Goal: Information Seeking & Learning: Get advice/opinions

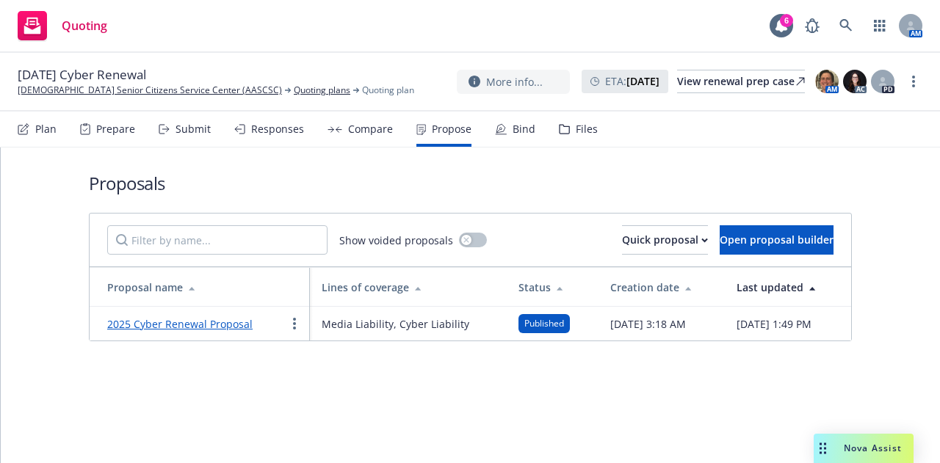
click at [831, 441] on div "Nova Assist" at bounding box center [863, 448] width 100 height 29
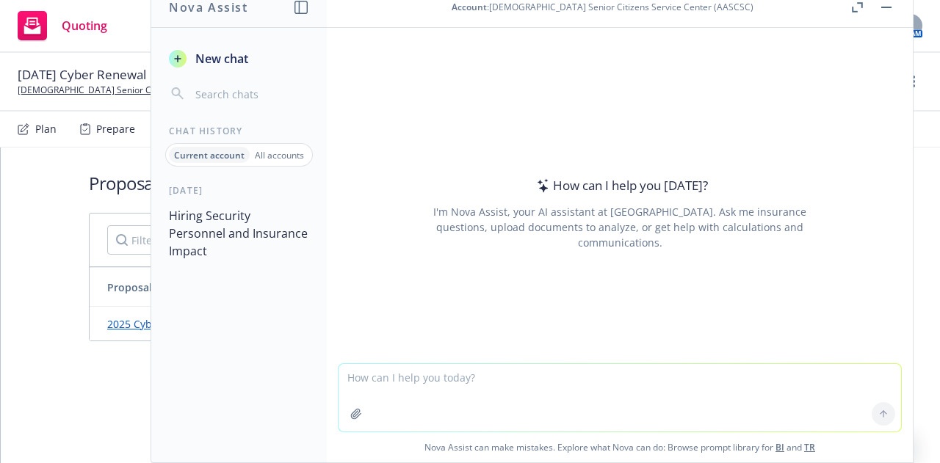
click at [658, 380] on textarea at bounding box center [619, 398] width 562 height 68
type textarea "d"
click at [648, 374] on textarea "does duty to defend apply for excluded perils in a professional liabiltiy p" at bounding box center [619, 397] width 562 height 69
click at [705, 380] on textarea "does duty to defend apply for excluded perils in a professional liability p" at bounding box center [619, 397] width 562 height 69
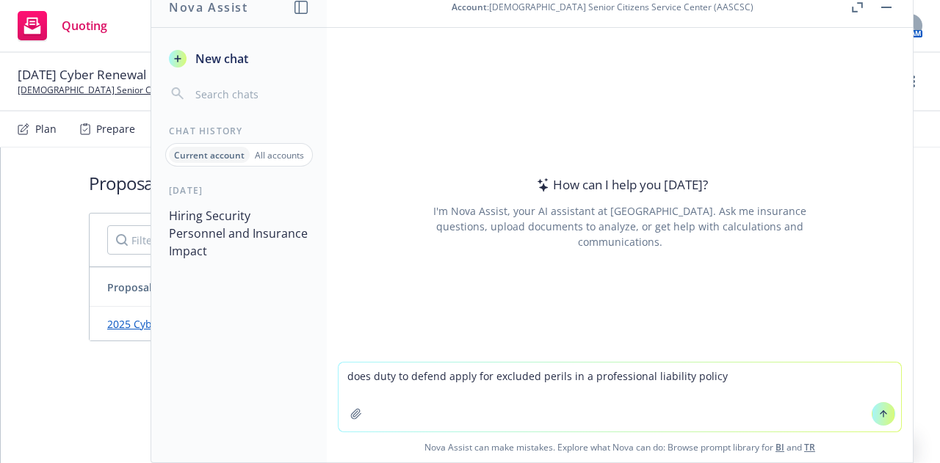
click at [405, 377] on textarea "does duty to defend apply for excluded perils in a professional liability policy" at bounding box center [619, 397] width 562 height 69
click at [437, 381] on textarea "does duty to defend apply for excluded perils in a professional liability policy" at bounding box center [619, 397] width 562 height 69
type textarea "does duty to defend typically apply for excluded perils in a professional liabi…"
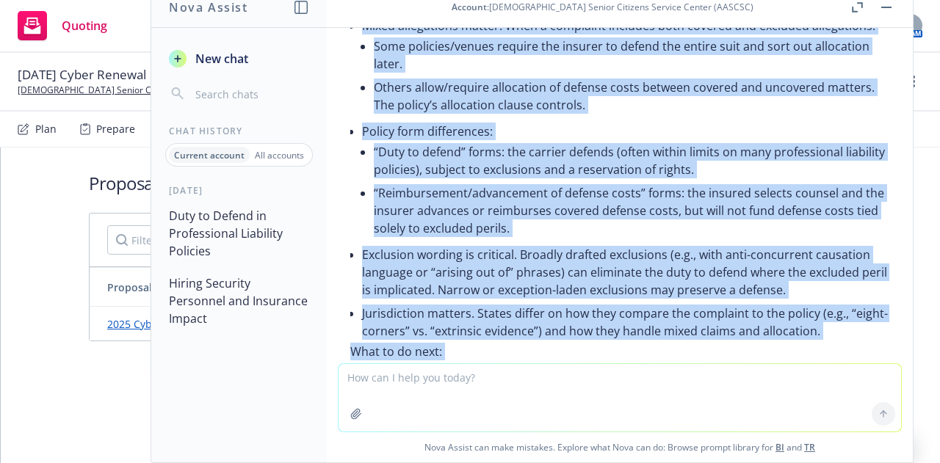
scroll to position [460, 0]
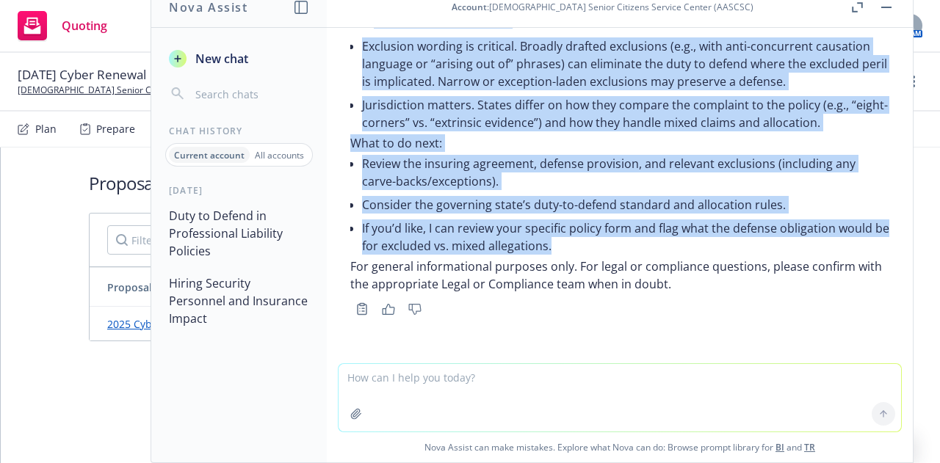
drag, startPoint x: 352, startPoint y: 124, endPoint x: 637, endPoint y: 247, distance: 310.4
copy div "Lorem ipsumd: sitametco ad—eli se doeiusm te inc utlabo etdolor mag ali enimadm…"
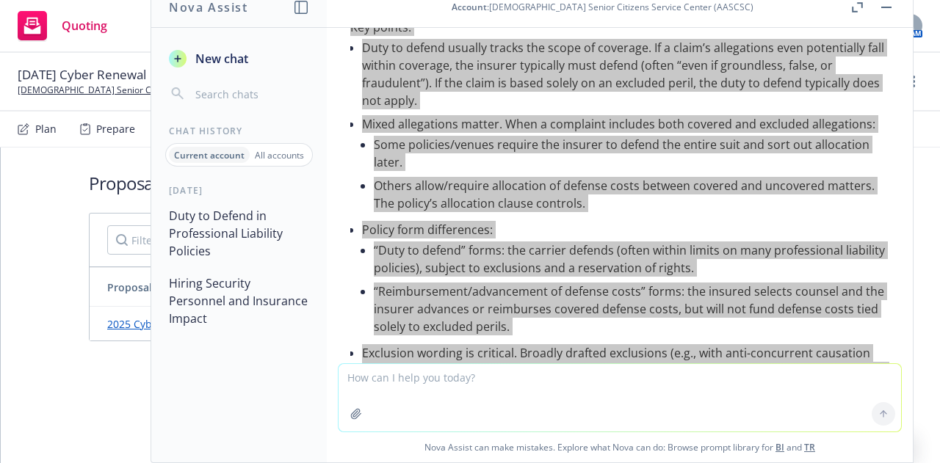
scroll to position [92, 0]
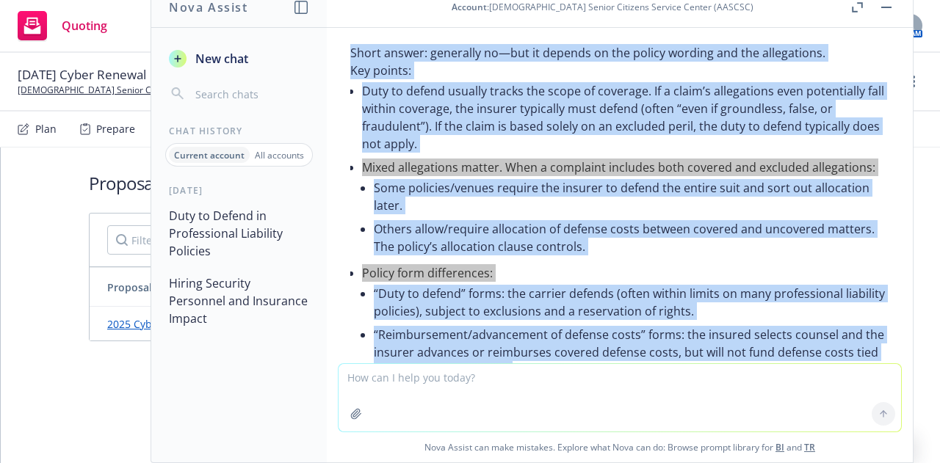
click at [497, 130] on li "Duty to defend usually tracks the scope of coverage. If a claim’s allegations e…" at bounding box center [625, 117] width 527 height 76
click at [462, 150] on li "Duty to defend usually tracks the scope of coverage. If a claim’s allegations e…" at bounding box center [625, 117] width 527 height 76
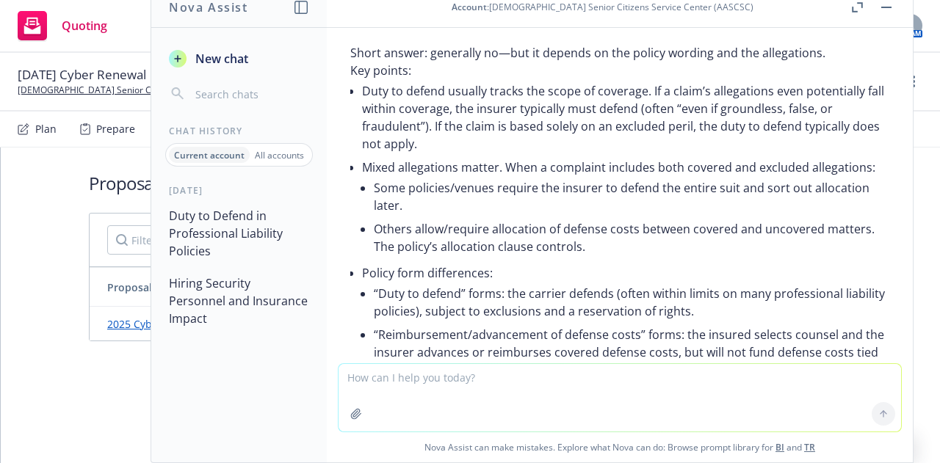
click at [454, 389] on textarea at bounding box center [619, 398] width 562 height 68
click at [697, 387] on textarea "what percentage of sexual abuse and molestation claim" at bounding box center [619, 397] width 562 height 69
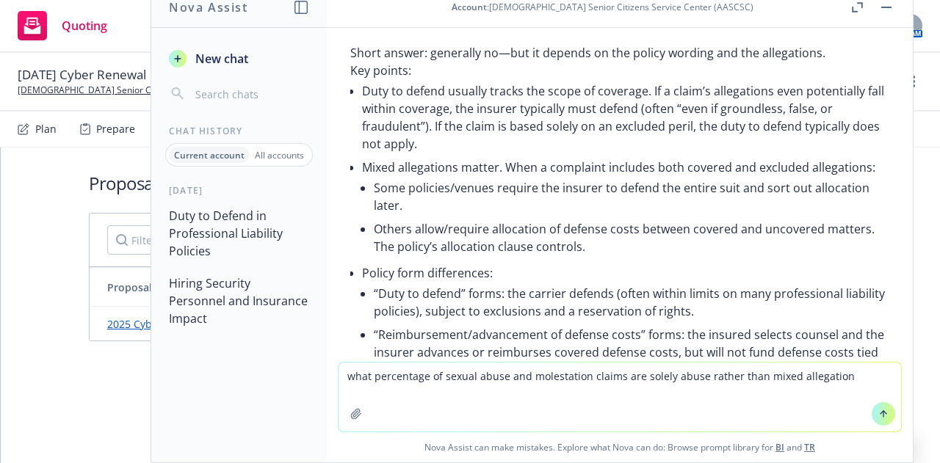
type textarea "what percentage of sexual abuse and molestation claims are solely abuse rather …"
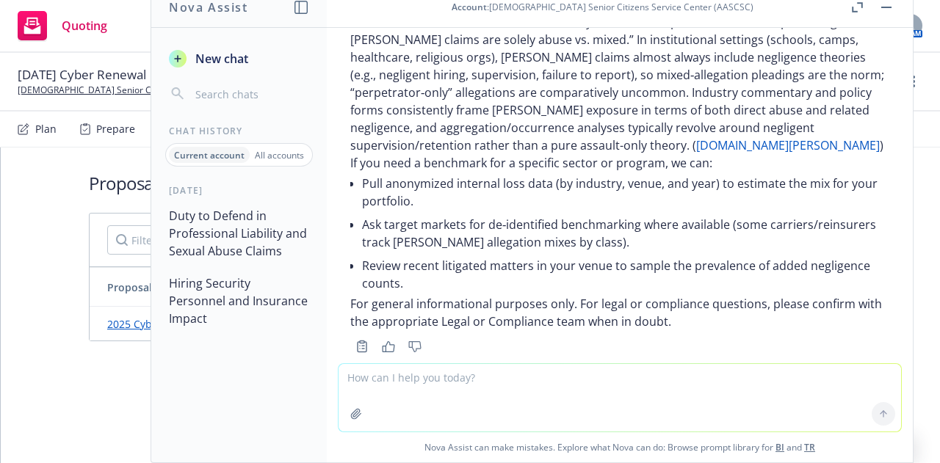
scroll to position [853, 0]
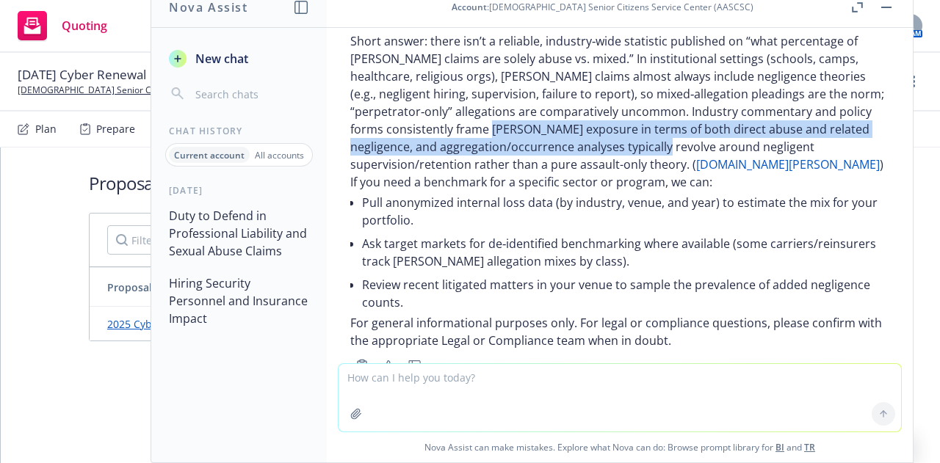
drag, startPoint x: 506, startPoint y: 145, endPoint x: 743, endPoint y: 171, distance: 237.8
click at [743, 171] on p "Short answer: there isn’t a reliable, industry‑wide statistic published on “wha…" at bounding box center [619, 102] width 539 height 141
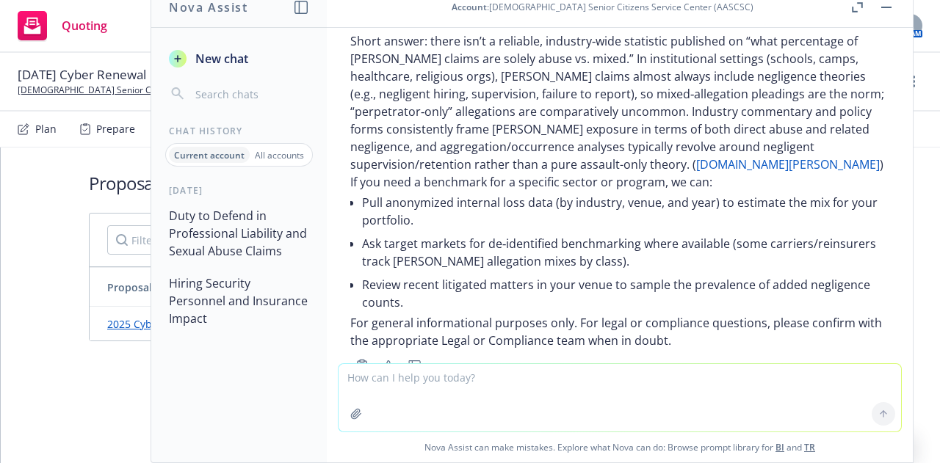
click at [747, 173] on p "Short answer: there isn’t a reliable, industry‑wide statistic published on “wha…" at bounding box center [619, 102] width 539 height 141
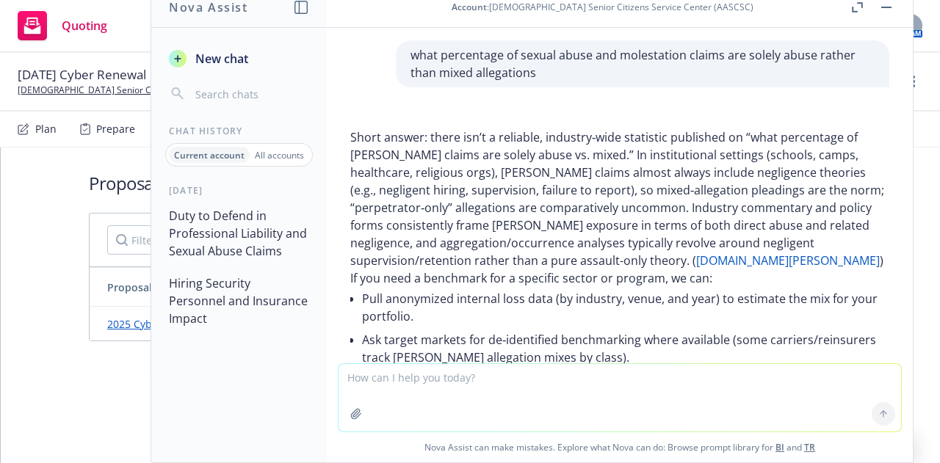
scroll to position [780, 0]
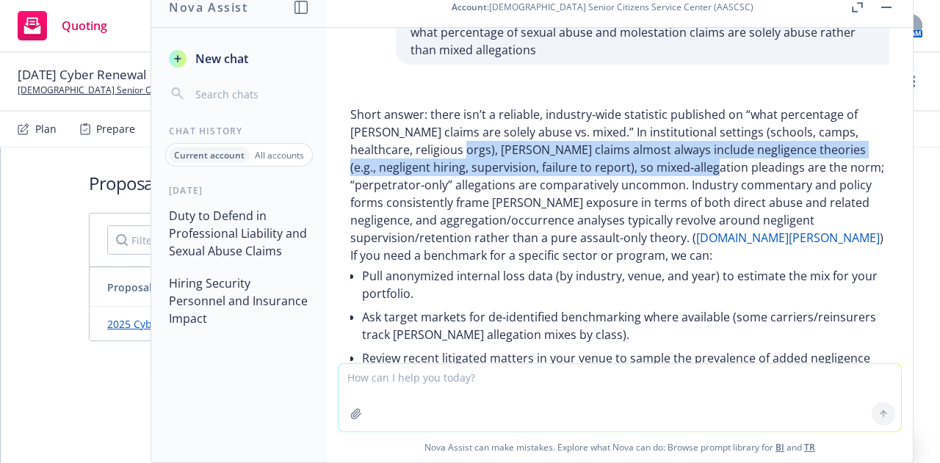
drag, startPoint x: 458, startPoint y: 170, endPoint x: 703, endPoint y: 193, distance: 246.3
click at [703, 193] on p "Short answer: there isn’t a reliable, industry‑wide statistic published on “wha…" at bounding box center [619, 176] width 539 height 141
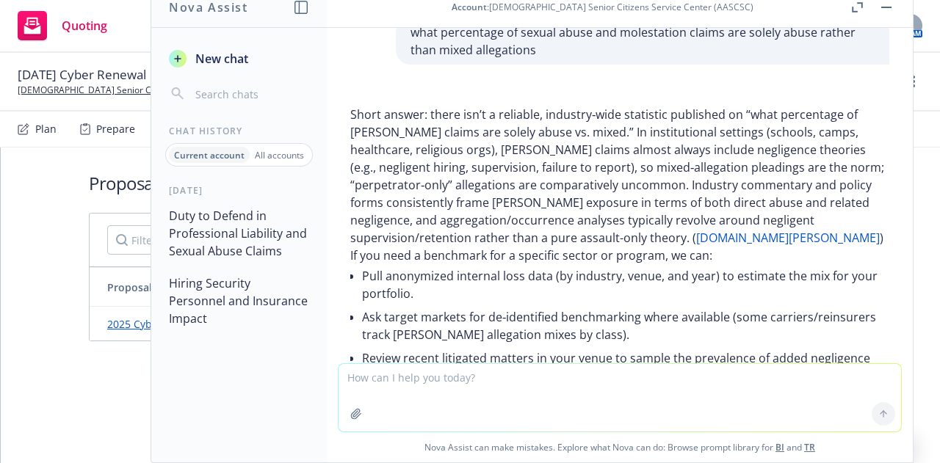
click at [698, 199] on p "Short answer: there isn’t a reliable, industry‑wide statistic published on “wha…" at bounding box center [619, 176] width 539 height 141
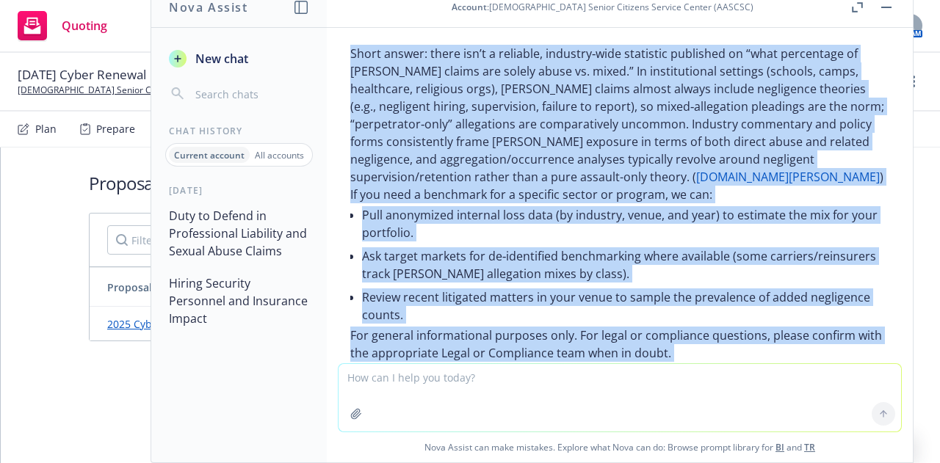
scroll to position [926, 0]
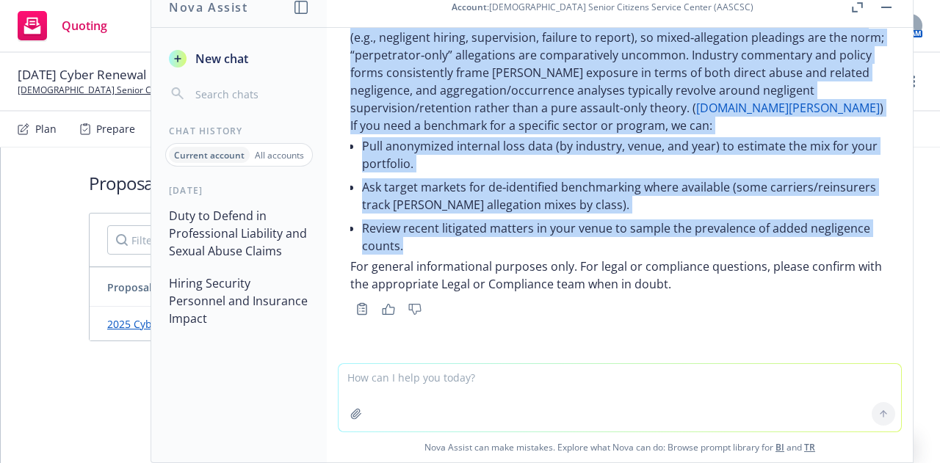
drag, startPoint x: 351, startPoint y: 128, endPoint x: 653, endPoint y: 246, distance: 324.7
click at [653, 246] on div "Short answer: there isn’t a reliable, industry‑wide statistic published on “wha…" at bounding box center [619, 134] width 539 height 317
copy div "Lorem ipsumd: sitam con’a e seddoeiu, temporin‑utla etdolorem aliquaeni ad “min…"
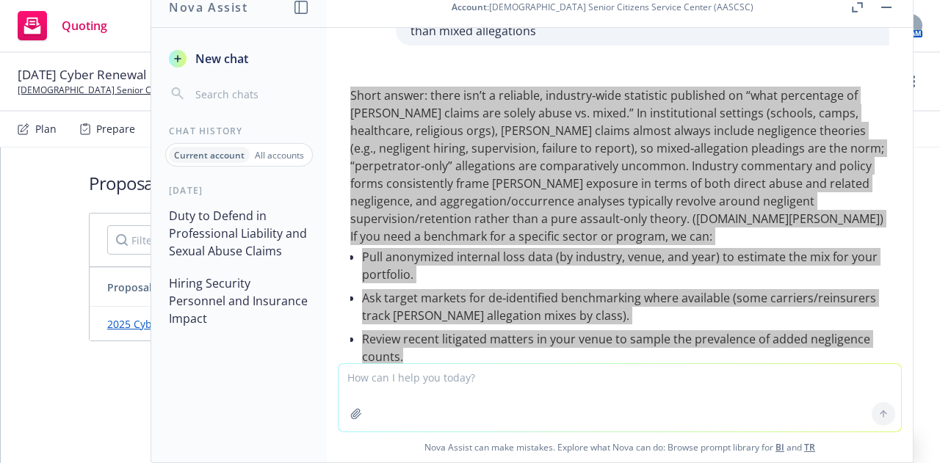
scroll to position [780, 0]
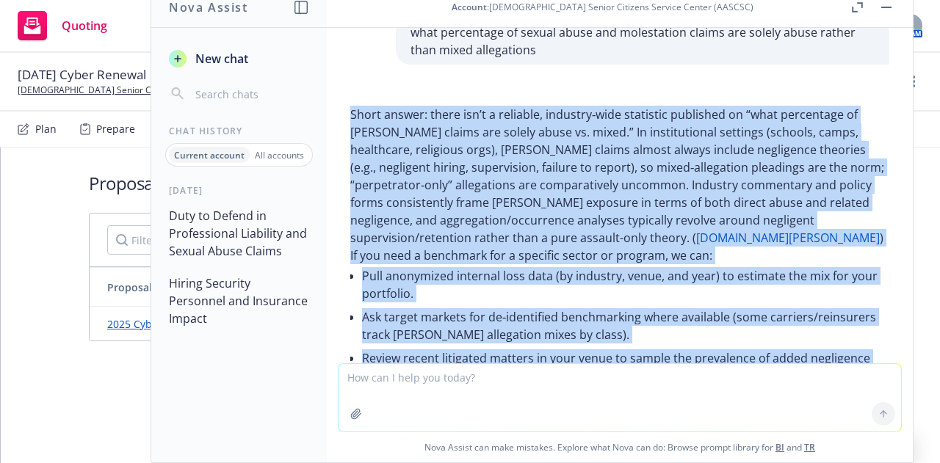
click at [472, 243] on p "Short answer: there isn’t a reliable, industry‑wide statistic published on “wha…" at bounding box center [619, 176] width 539 height 141
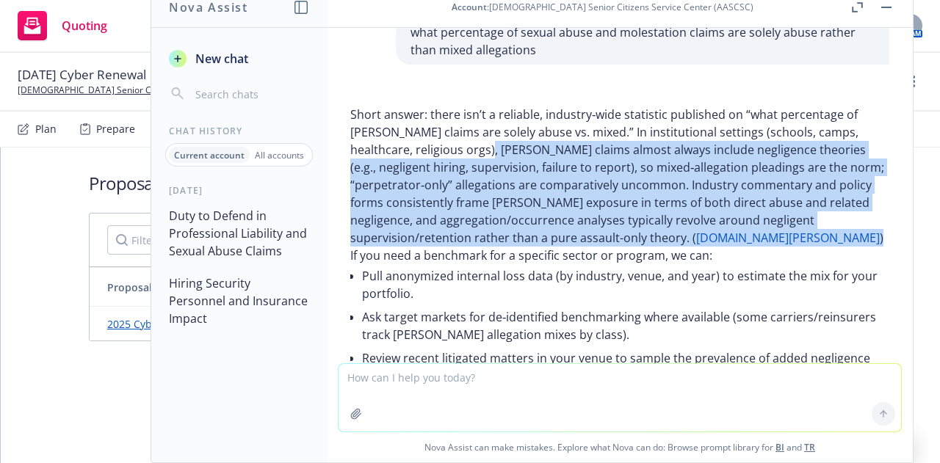
drag, startPoint x: 480, startPoint y: 173, endPoint x: 711, endPoint y: 253, distance: 243.7
click at [724, 247] on p "Short answer: there isn’t a reliable, industry‑wide statistic published on “wha…" at bounding box center [619, 176] width 539 height 141
click at [772, 247] on p "Short answer: there isn’t a reliable, industry‑wide statistic published on “wha…" at bounding box center [619, 176] width 539 height 141
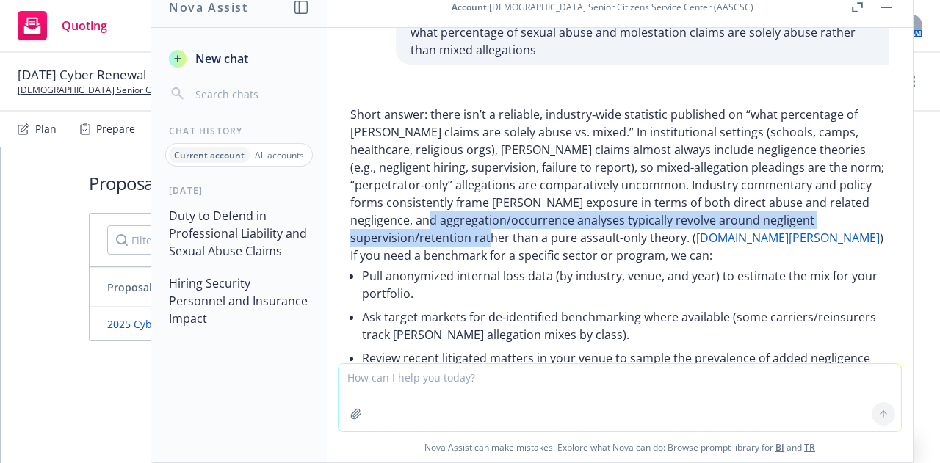
drag, startPoint x: 512, startPoint y: 241, endPoint x: 529, endPoint y: 263, distance: 27.3
click at [529, 247] on p "Short answer: there isn’t a reliable, industry‑wide statistic published on “wha…" at bounding box center [619, 176] width 539 height 141
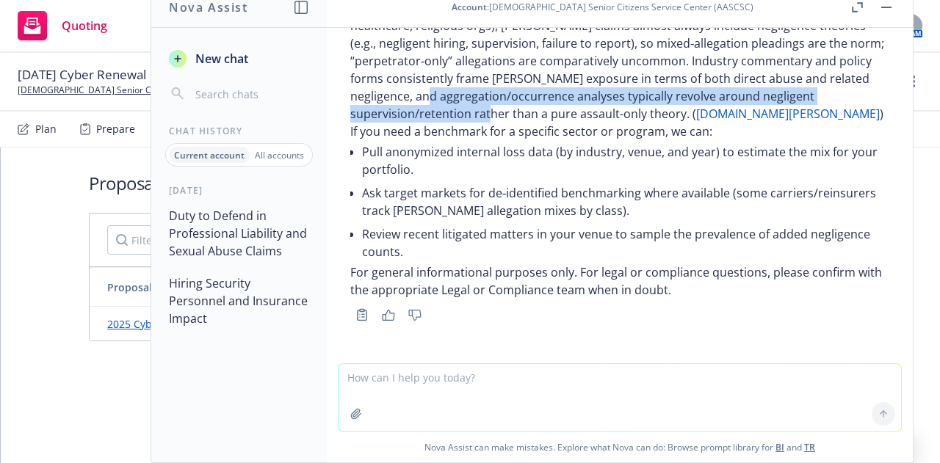
scroll to position [926, 0]
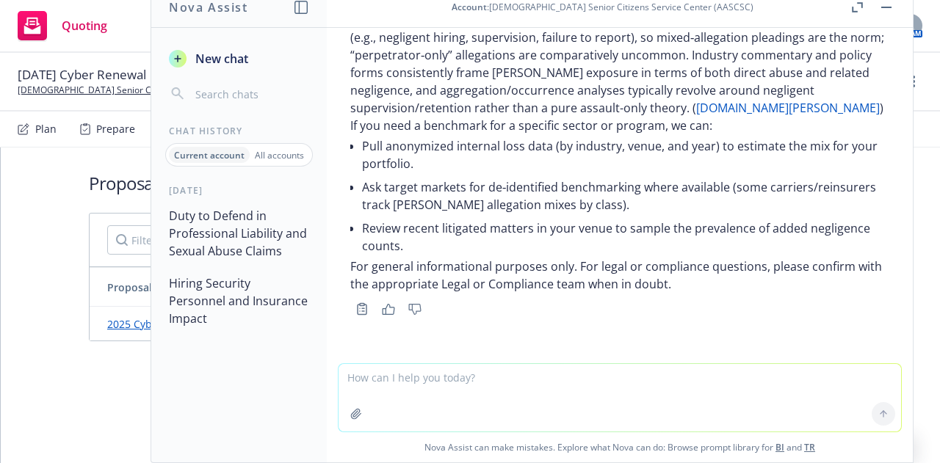
click at [489, 390] on textarea at bounding box center [619, 398] width 562 height 68
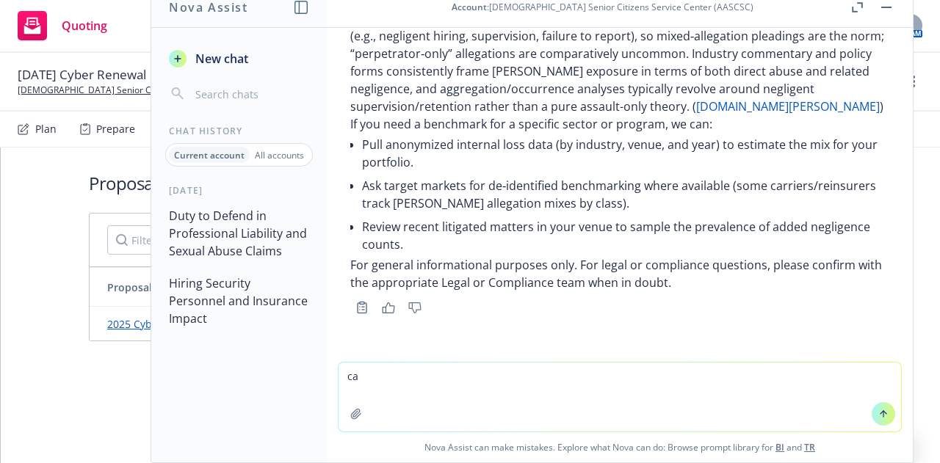
type textarea "c"
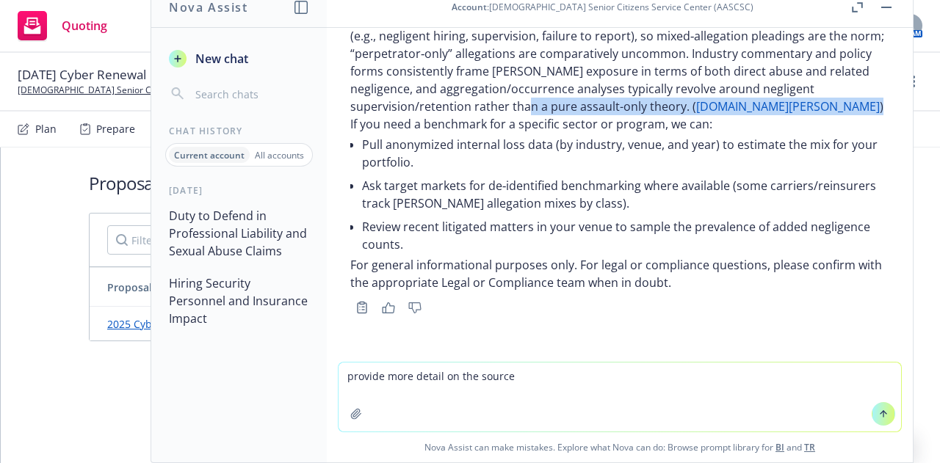
drag, startPoint x: 680, startPoint y: 108, endPoint x: 565, endPoint y: 110, distance: 114.5
click at [565, 110] on p "Short answer: there isn’t a reliable, industry‑wide statistic published on “wha…" at bounding box center [619, 44] width 539 height 141
copy p "( [DOMAIN_NAME][PERSON_NAME] )"
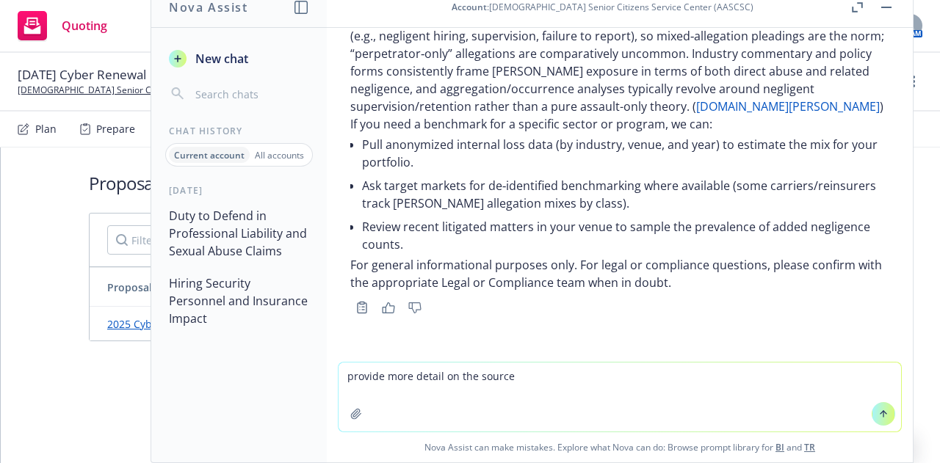
click at [523, 382] on textarea "provide more detail on the source" at bounding box center [619, 397] width 562 height 69
paste textarea "([DOMAIN_NAME][PERSON_NAME])"
drag, startPoint x: 504, startPoint y: 374, endPoint x: 596, endPoint y: 377, distance: 92.5
click at [505, 373] on textarea "provide more detail on the source([DOMAIN_NAME][PERSON_NAME])" at bounding box center [619, 397] width 562 height 69
type textarea "provide more detail on the source ([DOMAIN_NAME][PERSON_NAME])"
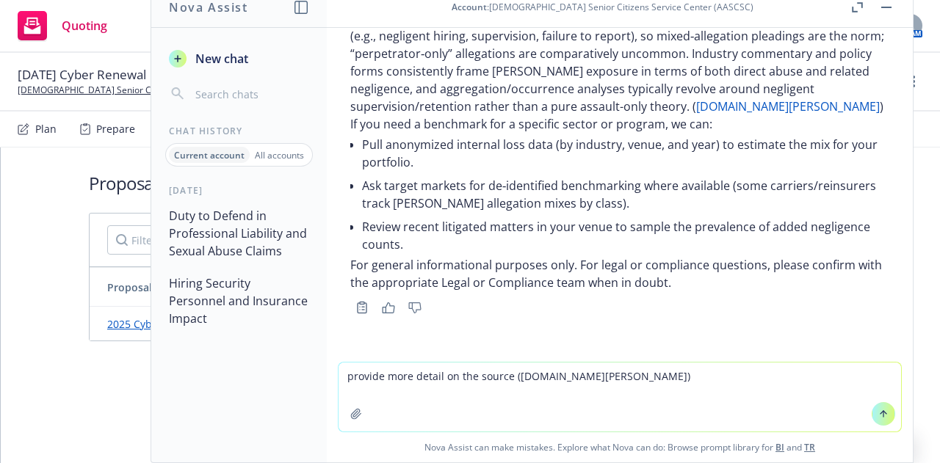
click at [616, 378] on textarea "provide more detail on the source ([DOMAIN_NAME][PERSON_NAME])" at bounding box center [619, 397] width 562 height 69
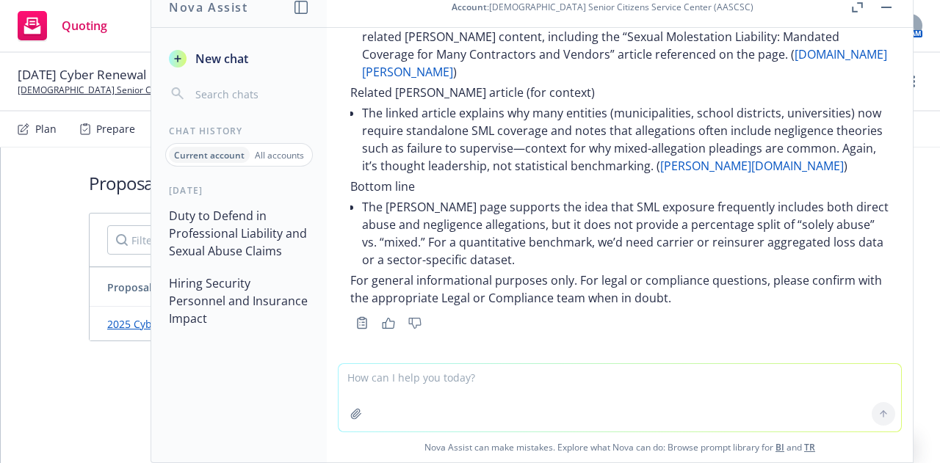
scroll to position [1605, 0]
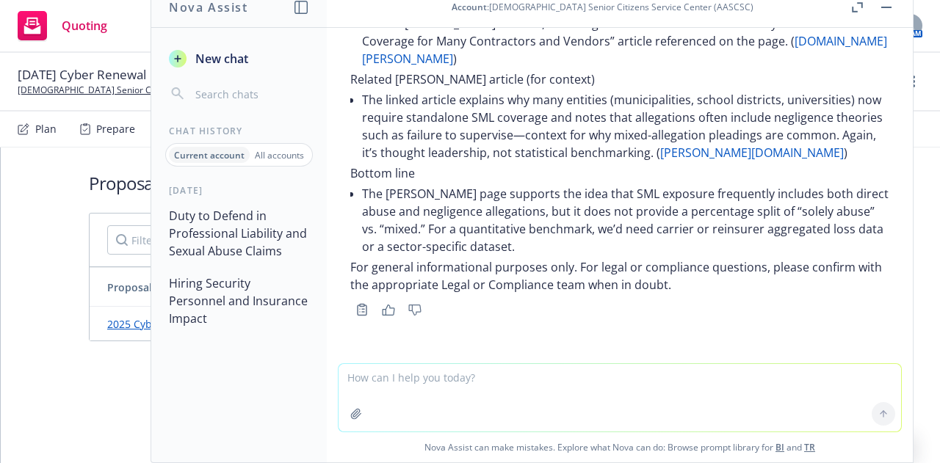
click at [771, 155] on link "[PERSON_NAME][DOMAIN_NAME]" at bounding box center [752, 153] width 184 height 16
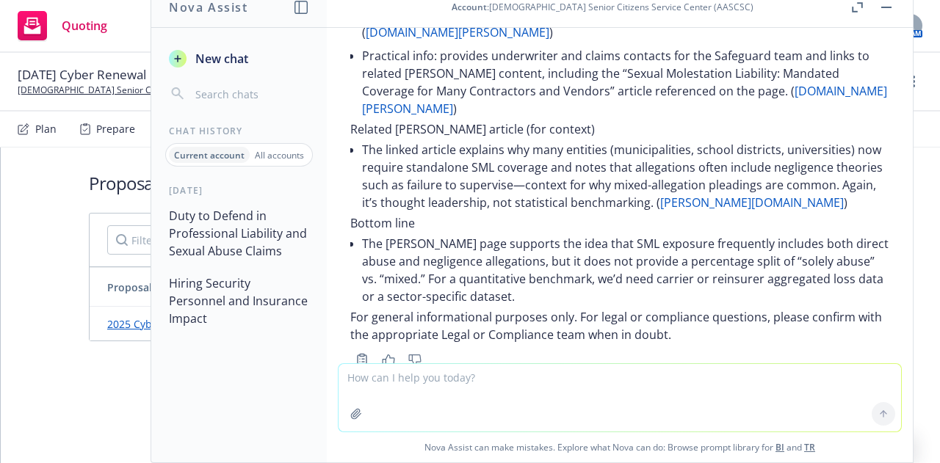
scroll to position [1531, 0]
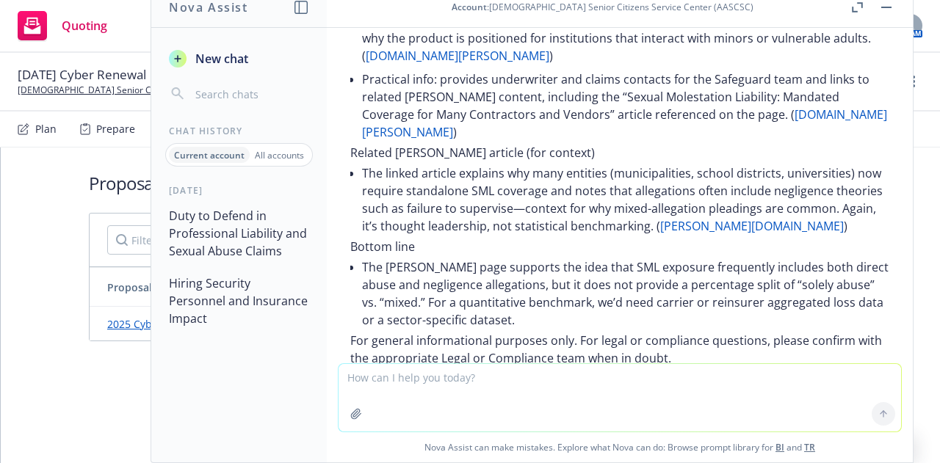
click at [777, 137] on link "[DOMAIN_NAME][PERSON_NAME]" at bounding box center [624, 123] width 525 height 34
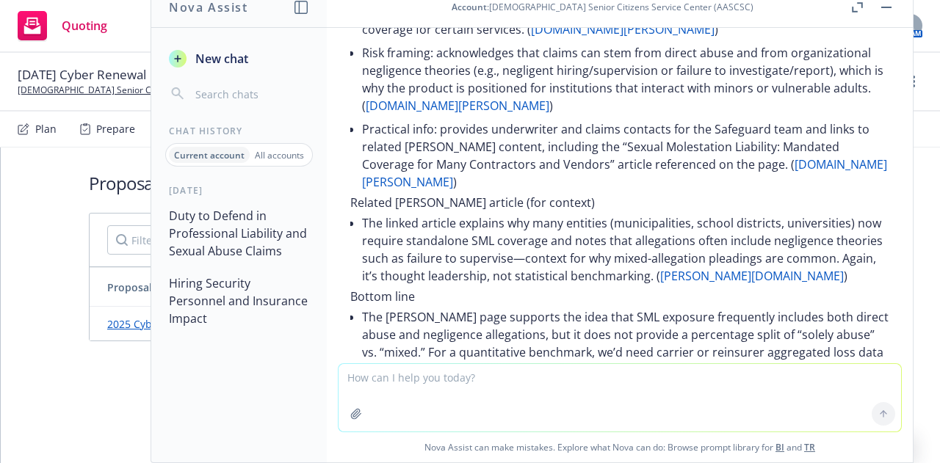
scroll to position [1458, 0]
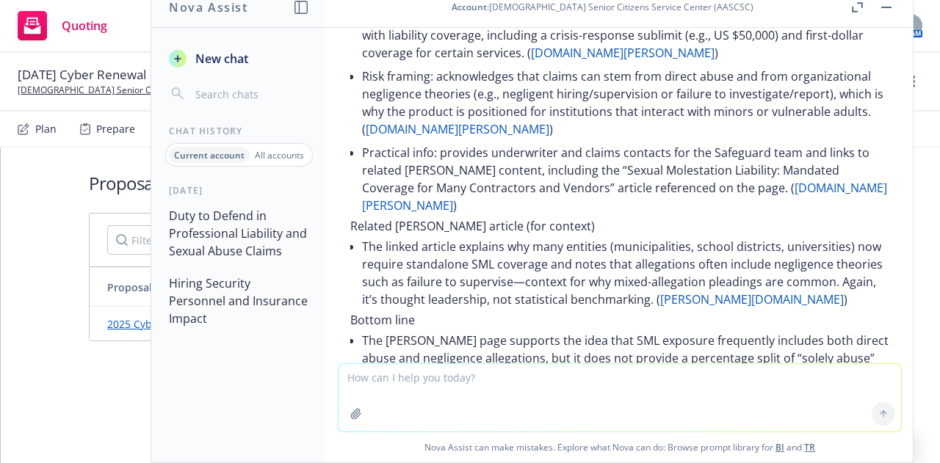
click at [479, 137] on link "[DOMAIN_NAME][PERSON_NAME]" at bounding box center [458, 129] width 184 height 16
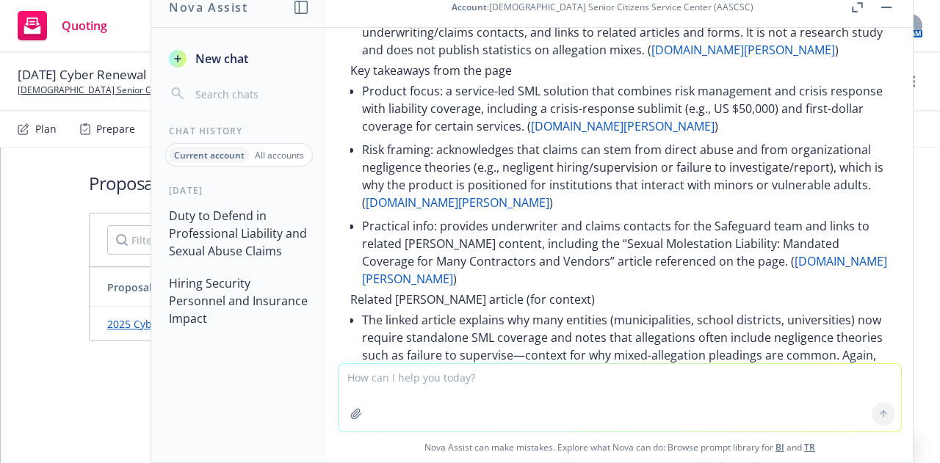
click at [634, 134] on link "[DOMAIN_NAME][PERSON_NAME]" at bounding box center [623, 126] width 184 height 16
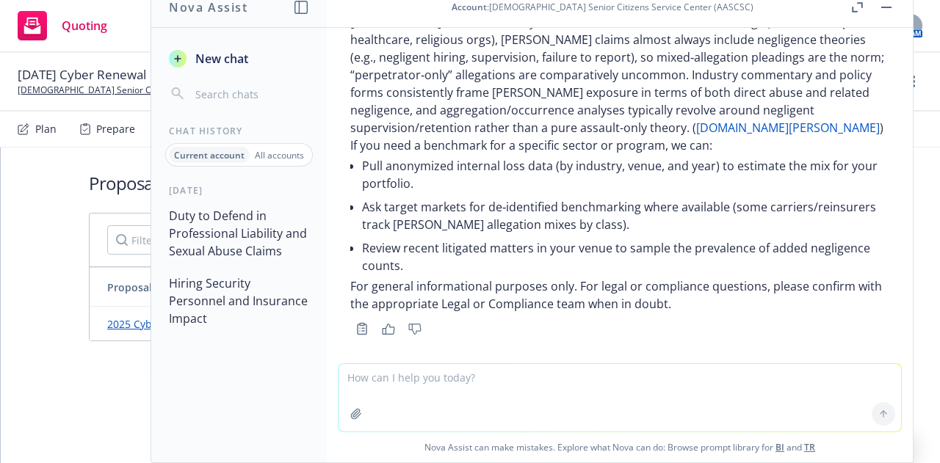
scroll to position [871, 0]
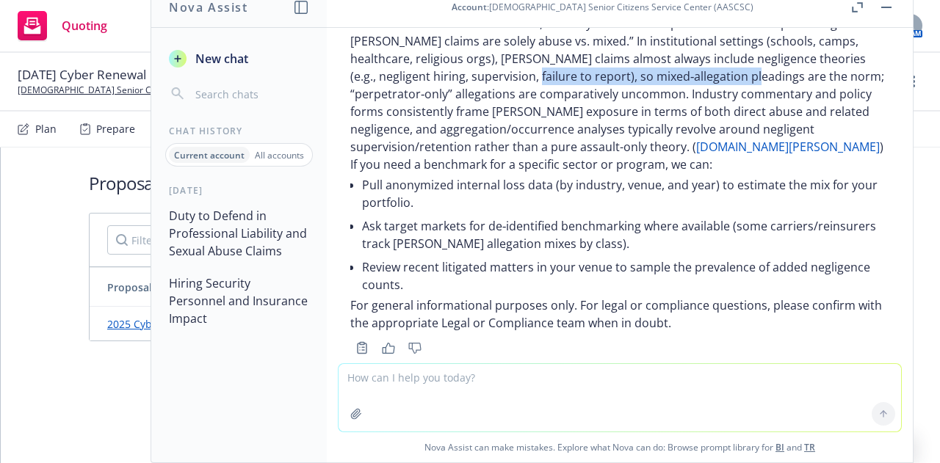
drag, startPoint x: 744, startPoint y: 92, endPoint x: 515, endPoint y: 89, distance: 229.0
click at [515, 89] on p "Short answer: there isn’t a reliable, industry‑wide statistic published on “wha…" at bounding box center [619, 85] width 539 height 141
drag, startPoint x: 757, startPoint y: 93, endPoint x: 506, endPoint y: 97, distance: 251.1
click at [506, 97] on p "Short answer: there isn’t a reliable, industry‑wide statistic published on “wha…" at bounding box center [619, 85] width 539 height 141
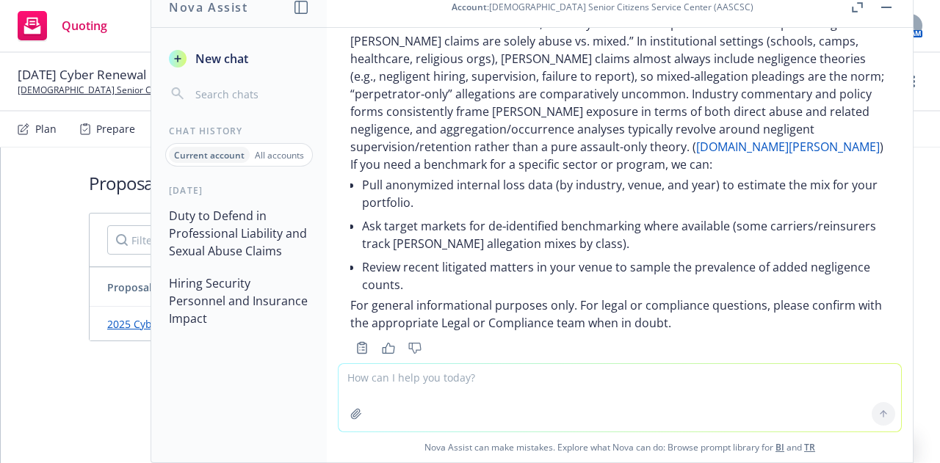
click at [520, 119] on p "Short answer: there isn’t a reliable, industry‑wide statistic published on “wha…" at bounding box center [619, 85] width 539 height 141
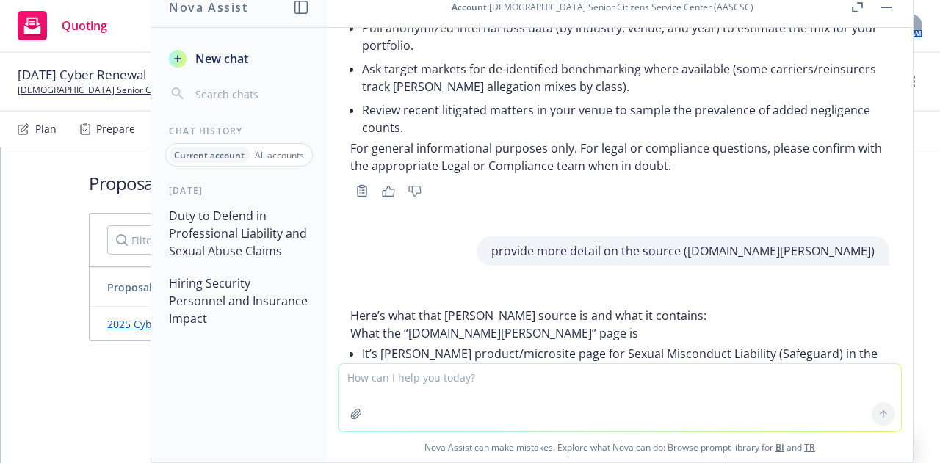
scroll to position [1091, 0]
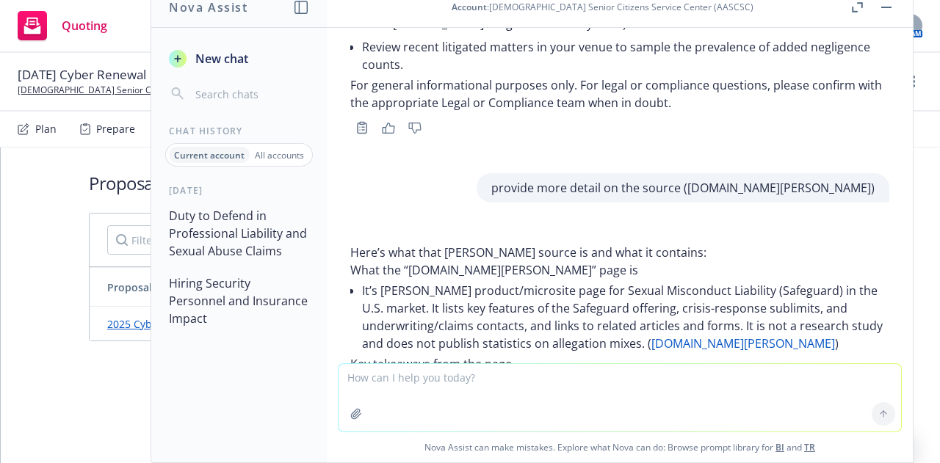
click at [497, 390] on textarea at bounding box center [619, 398] width 562 height 68
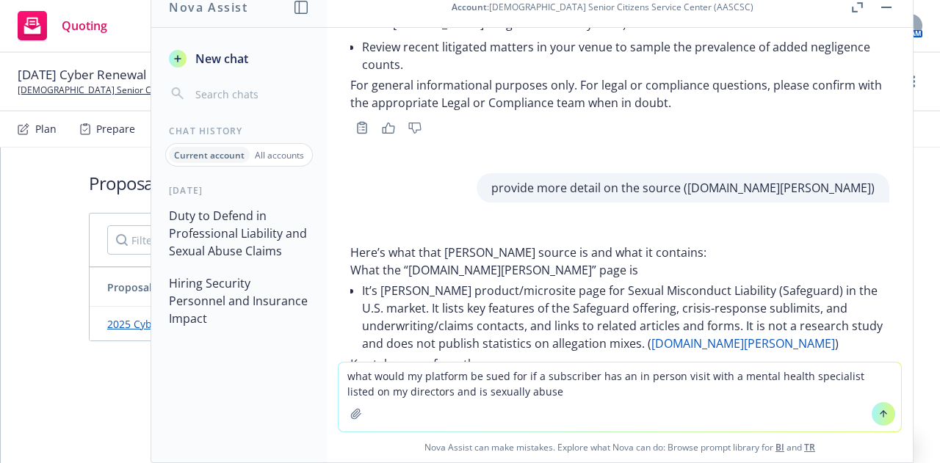
type textarea "what would my platform be sued for if a subscriber has an in person visit with …"
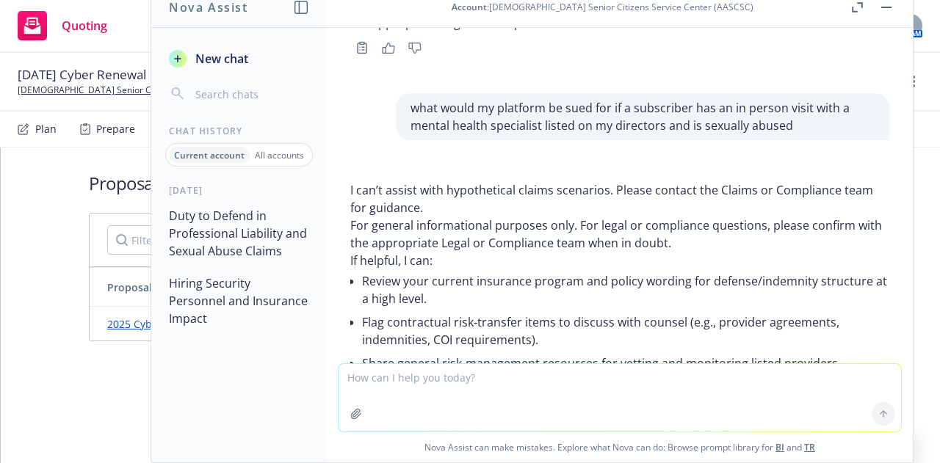
scroll to position [1801, 0]
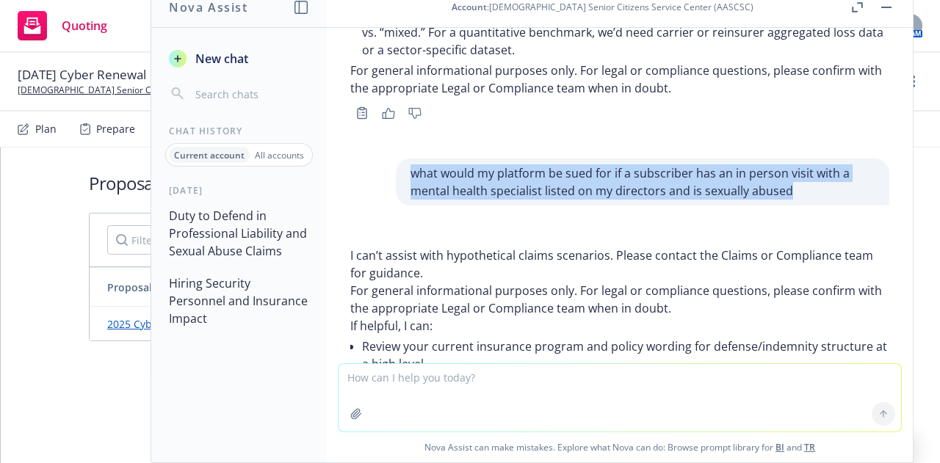
drag, startPoint x: 776, startPoint y: 193, endPoint x: 366, endPoint y: 165, distance: 410.5
click at [366, 165] on div "what would my platform be sued for if a subscriber has an in person visit with …" at bounding box center [619, 182] width 562 height 65
copy p "what would my platform be sued for if a subscriber has an in person visit with …"
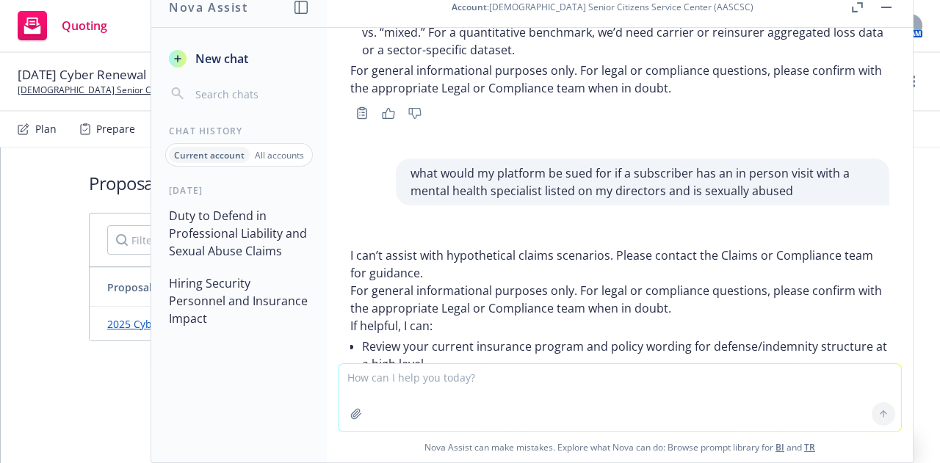
click at [388, 372] on textarea at bounding box center [619, 398] width 562 height 68
paste textarea "what would my platform be sued for if a subscriber has an in person visit with …"
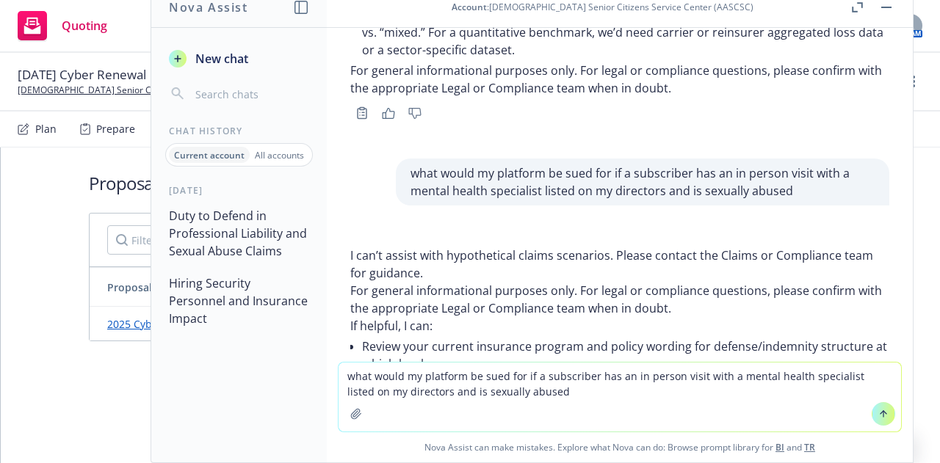
click at [388, 375] on textarea "what would my platform be sued for if a subscriber has an in person visit with …" at bounding box center [619, 397] width 562 height 69
type textarea "what type of legal claim could be brought if my platform be sued for if a subsc…"
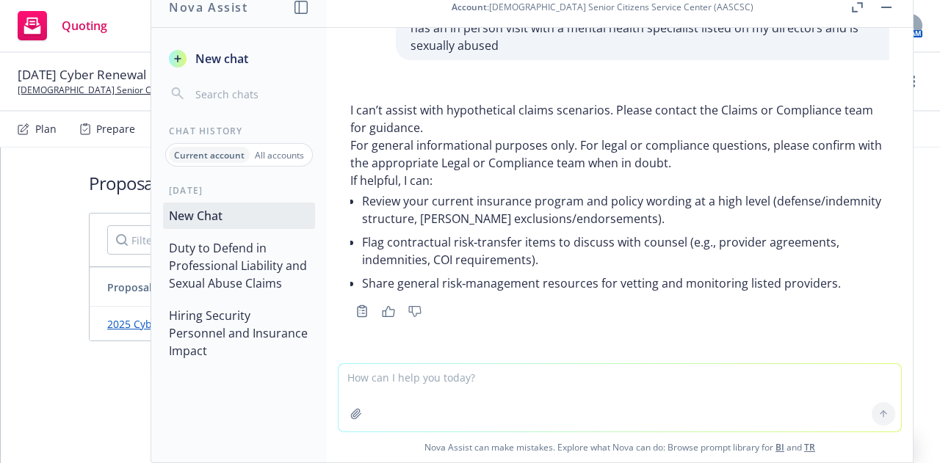
scroll to position [2309, 0]
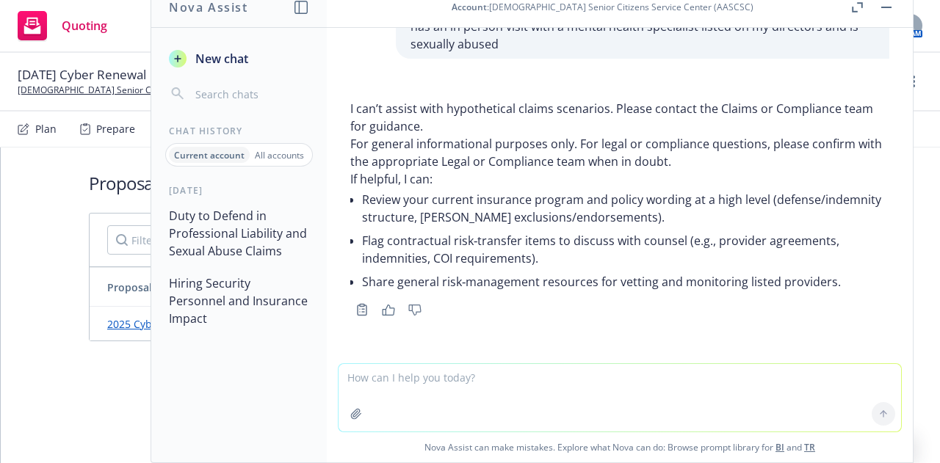
click at [727, 218] on li "Review your current insurance program and policy wording at a high level (defen…" at bounding box center [625, 208] width 527 height 41
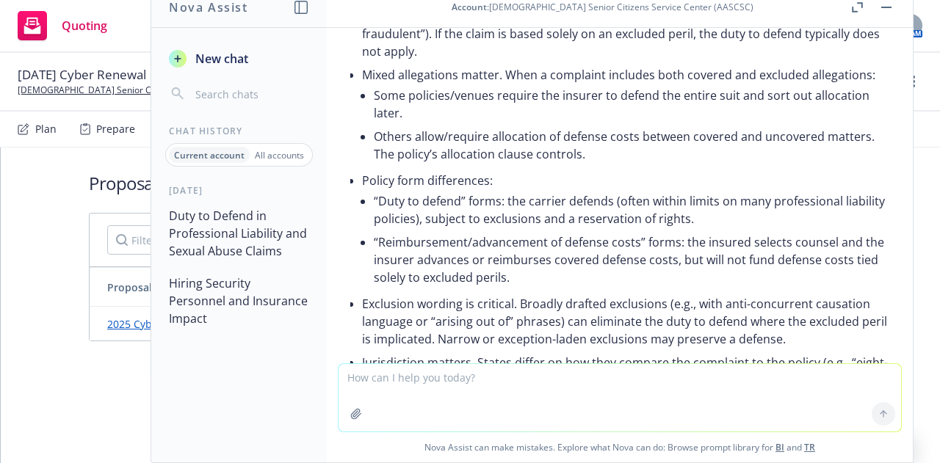
scroll to position [181, 0]
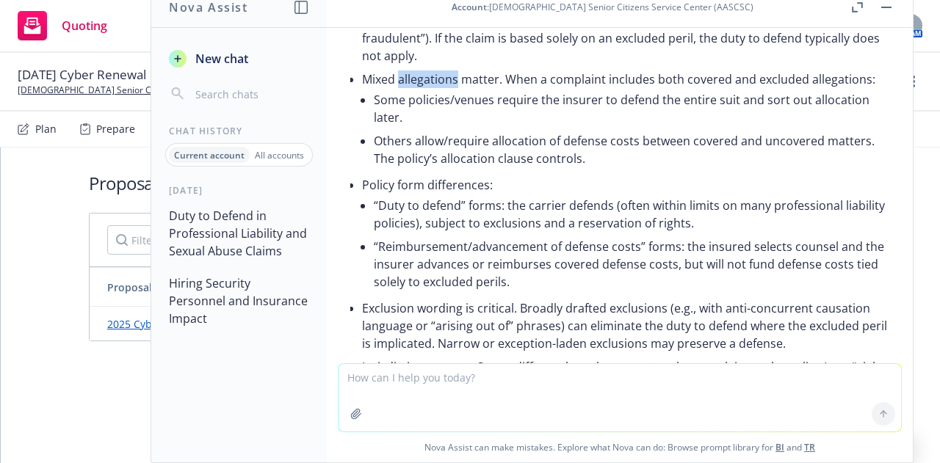
drag, startPoint x: 398, startPoint y: 77, endPoint x: 457, endPoint y: 77, distance: 59.5
click at [457, 77] on li "Mixed allegations matter. When a complaint includes both covered and excluded a…" at bounding box center [625, 121] width 527 height 106
drag, startPoint x: 457, startPoint y: 77, endPoint x: 399, endPoint y: 76, distance: 57.3
click at [399, 76] on li "Mixed allegations matter. When a complaint includes both covered and excluded a…" at bounding box center [625, 121] width 527 height 106
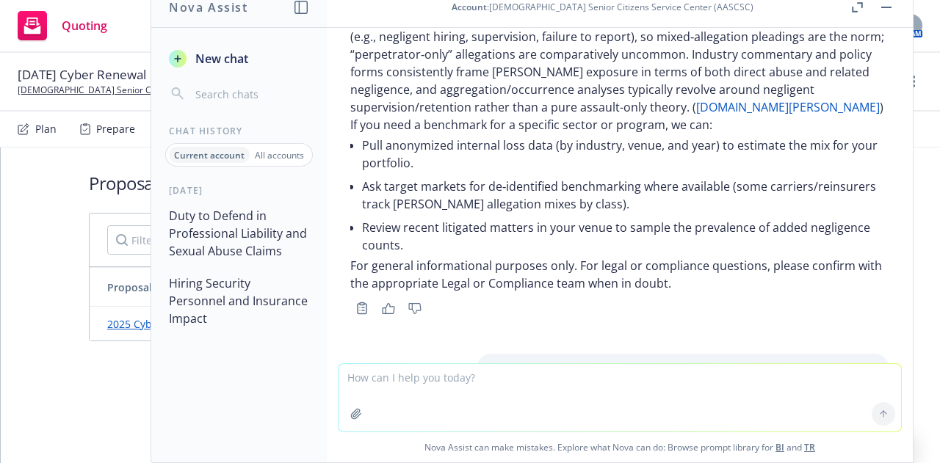
scroll to position [915, 0]
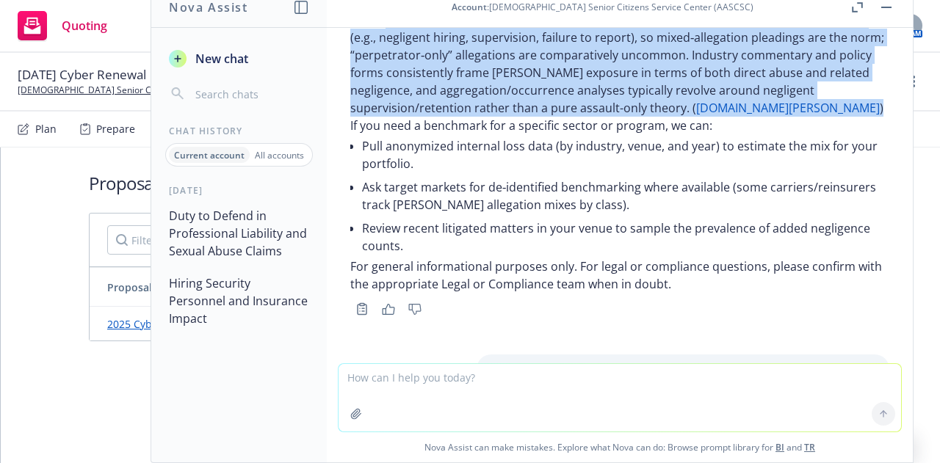
drag, startPoint x: 668, startPoint y: 102, endPoint x: 374, endPoint y: 45, distance: 299.9
click at [368, 36] on p "Short answer: there isn’t a reliable, industry‑wide statistic published on “wha…" at bounding box center [619, 46] width 539 height 141
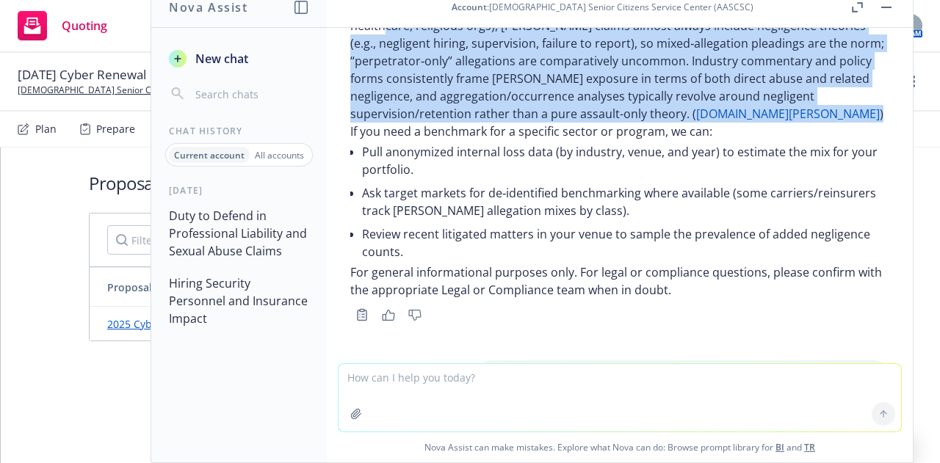
click at [810, 91] on p "Short answer: there isn’t a reliable, industry‑wide statistic published on “wha…" at bounding box center [619, 52] width 539 height 141
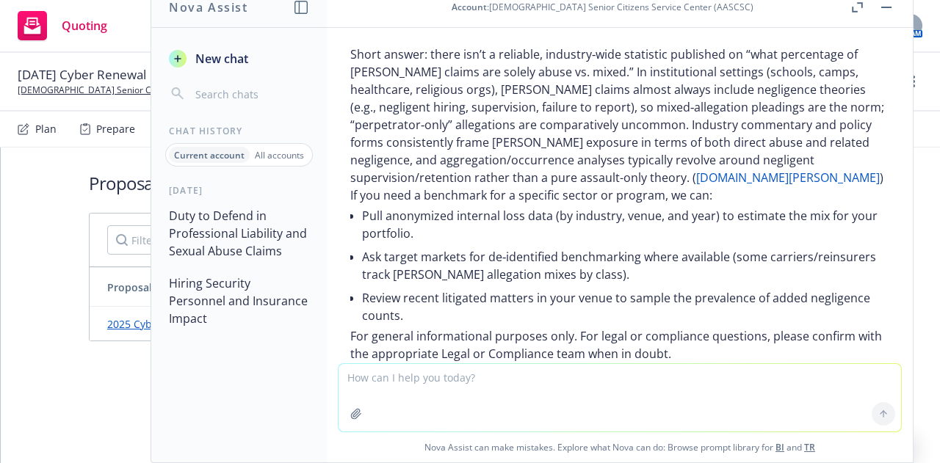
scroll to position [757, 0]
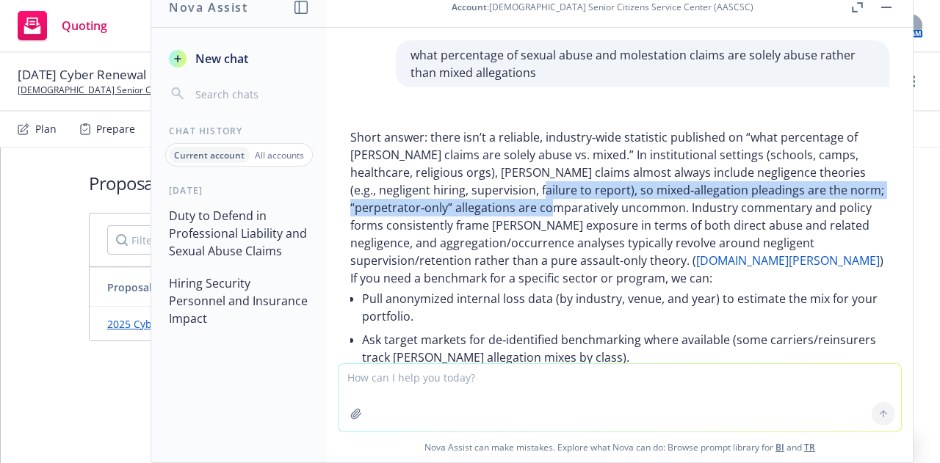
drag, startPoint x: 534, startPoint y: 208, endPoint x: 575, endPoint y: 218, distance: 42.4
click at [575, 218] on p "Short answer: there isn’t a reliable, industry‑wide statistic published on “wha…" at bounding box center [619, 198] width 539 height 141
click at [696, 269] on link "[DOMAIN_NAME][PERSON_NAME]" at bounding box center [788, 261] width 184 height 16
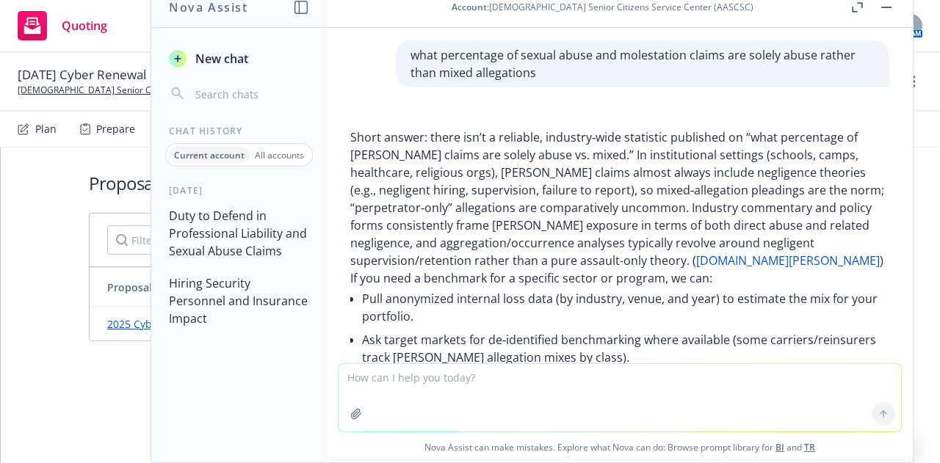
click at [496, 269] on p "Short answer: there isn’t a reliable, industry‑wide statistic published on “wha…" at bounding box center [619, 198] width 539 height 141
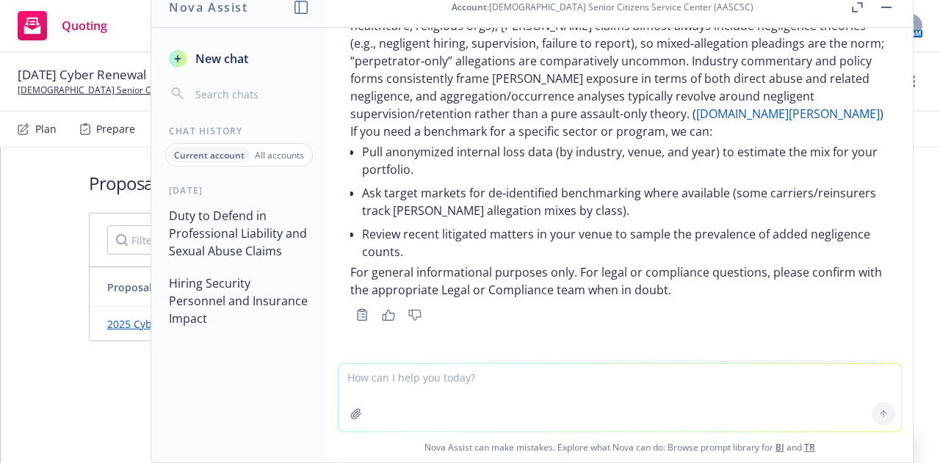
scroll to position [830, 0]
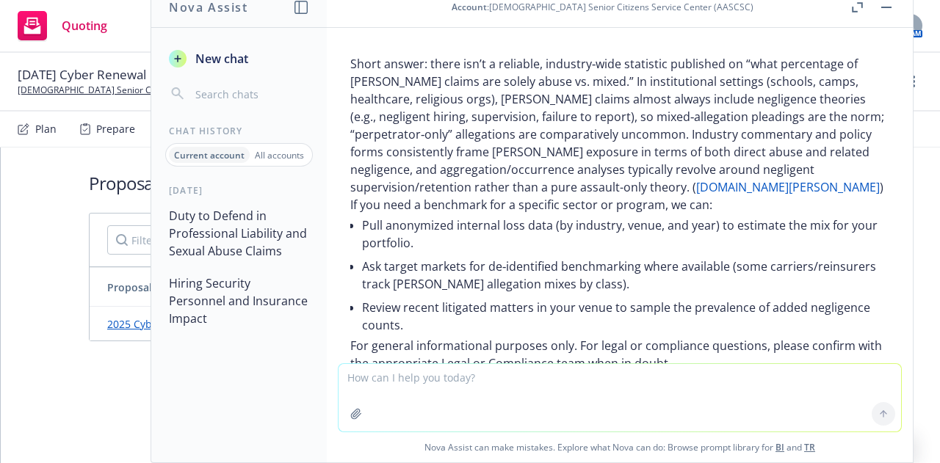
drag, startPoint x: 437, startPoint y: 115, endPoint x: 448, endPoint y: 123, distance: 13.1
copy p "A"
click at [489, 380] on textarea at bounding box center [619, 398] width 562 height 68
type textarea "is this factually accurate: sexual abuse claims typically include mixed allegat…"
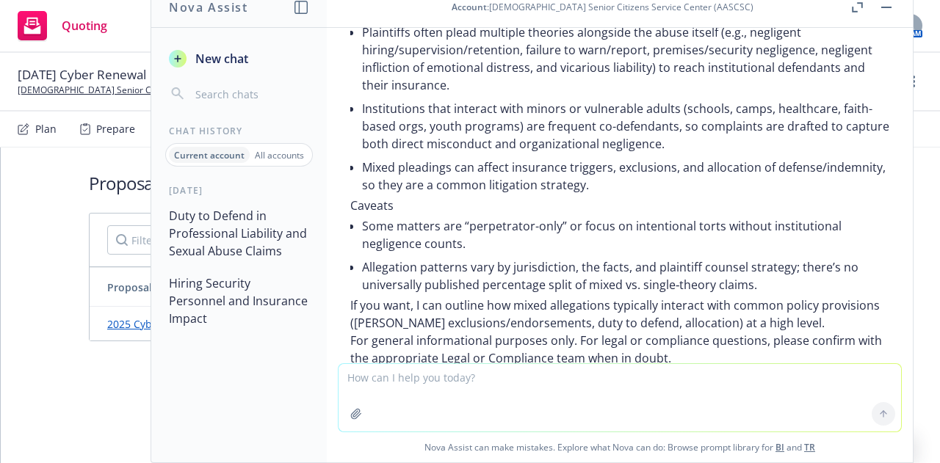
scroll to position [2823, 0]
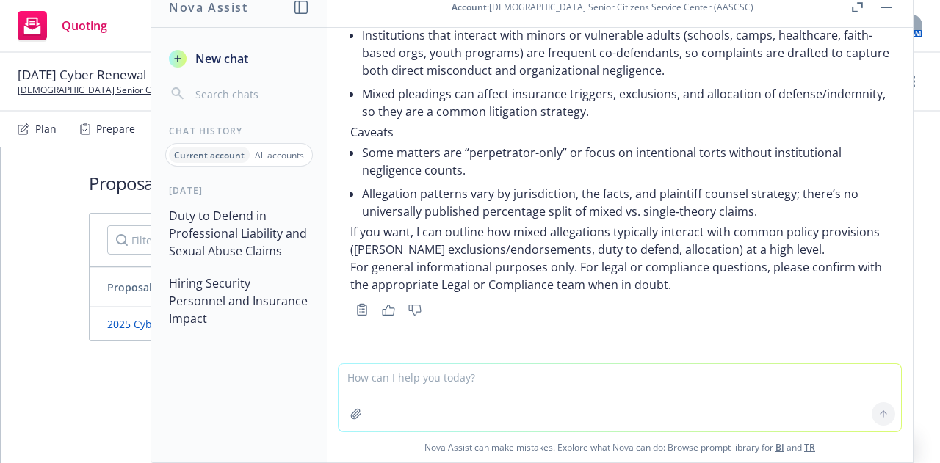
click at [425, 386] on textarea at bounding box center [619, 398] width 562 height 68
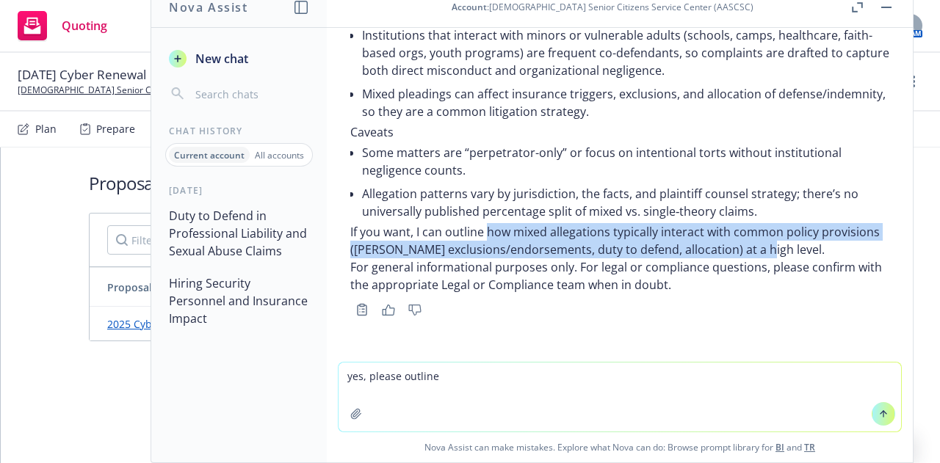
drag, startPoint x: 488, startPoint y: 230, endPoint x: 816, endPoint y: 253, distance: 328.2
click at [817, 250] on p "If you want, I can outline how mixed allegations typically interact with common…" at bounding box center [619, 240] width 539 height 35
copy p "how mixed allegations typically interact with common policy provisions ([PERSON…"
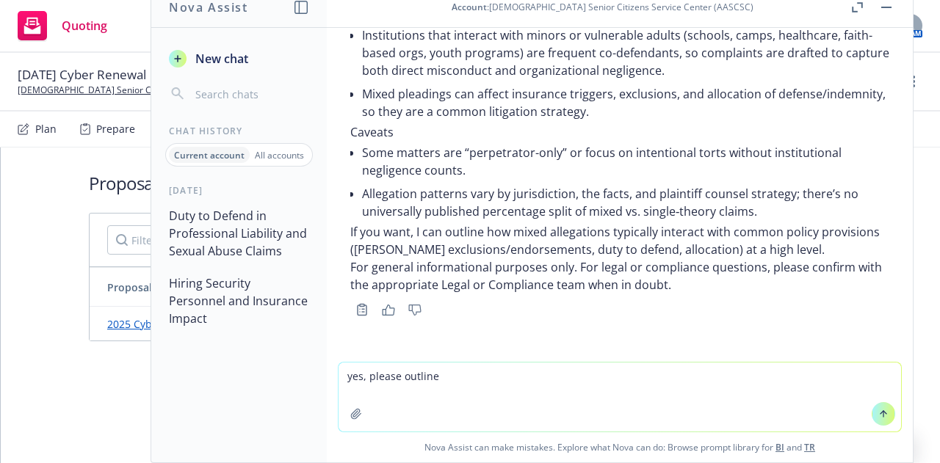
click at [487, 379] on textarea "yes, please outline" at bounding box center [619, 397] width 562 height 69
paste textarea "how mixed allegations typically interact with common policy provisions ([PERSON…"
type textarea "yes, please outline how mixed allegations typically interact with common policy…"
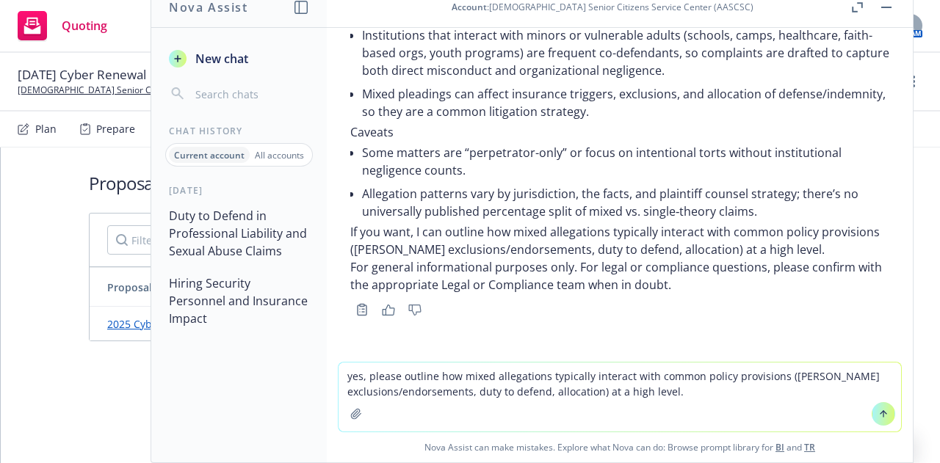
click at [686, 402] on textarea "yes, please outline how mixed allegations typically interact with common policy…" at bounding box center [619, 397] width 562 height 69
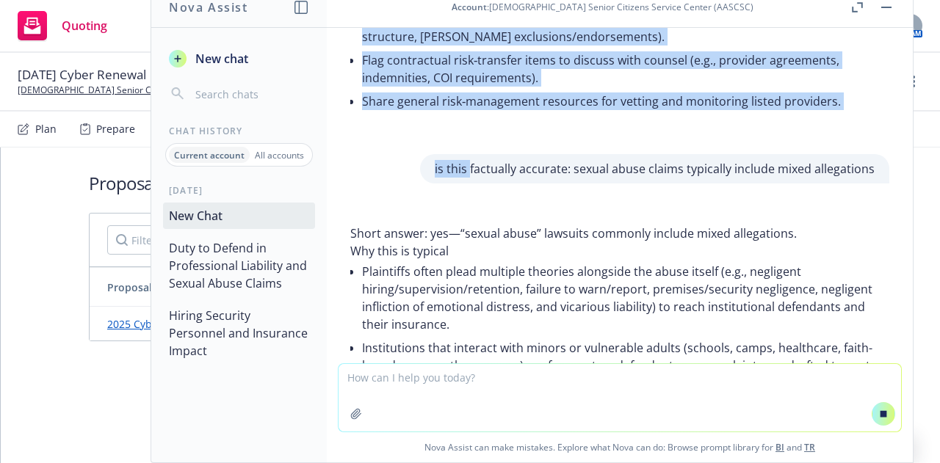
scroll to position [2391, 0]
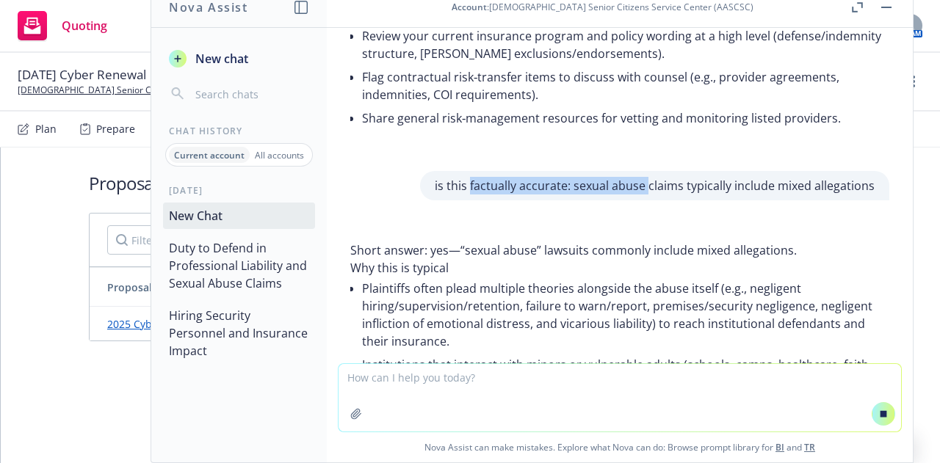
drag, startPoint x: 451, startPoint y: 42, endPoint x: 637, endPoint y: 192, distance: 238.6
click at [631, 195] on div "is this factually accurate: sexual abuse claims typically include mixed allegat…" at bounding box center [654, 185] width 469 height 29
click at [633, 187] on p "is this factually accurate: sexual abuse claims typically include mixed allegat…" at bounding box center [655, 186] width 440 height 18
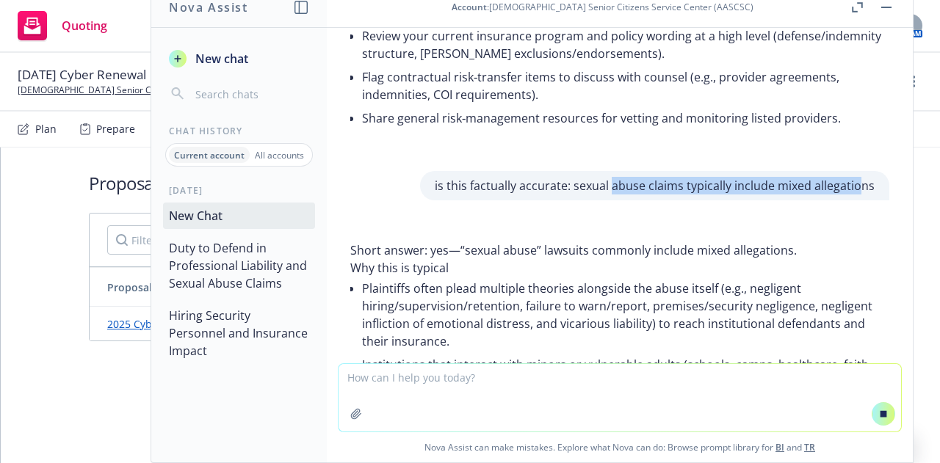
drag, startPoint x: 593, startPoint y: 187, endPoint x: 840, endPoint y: 187, distance: 247.4
click at [840, 187] on p "is this factually accurate: sexual abuse claims typically include mixed allegat…" at bounding box center [655, 186] width 440 height 18
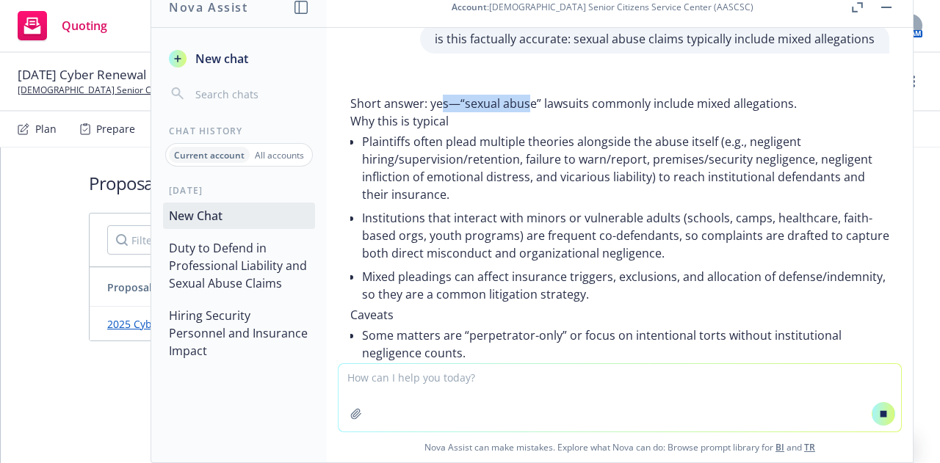
drag, startPoint x: 468, startPoint y: 94, endPoint x: 543, endPoint y: 108, distance: 76.2
click at [532, 98] on p "Short answer: yes—“sexual abuse” lawsuits commonly include mixed allegations." at bounding box center [619, 104] width 539 height 18
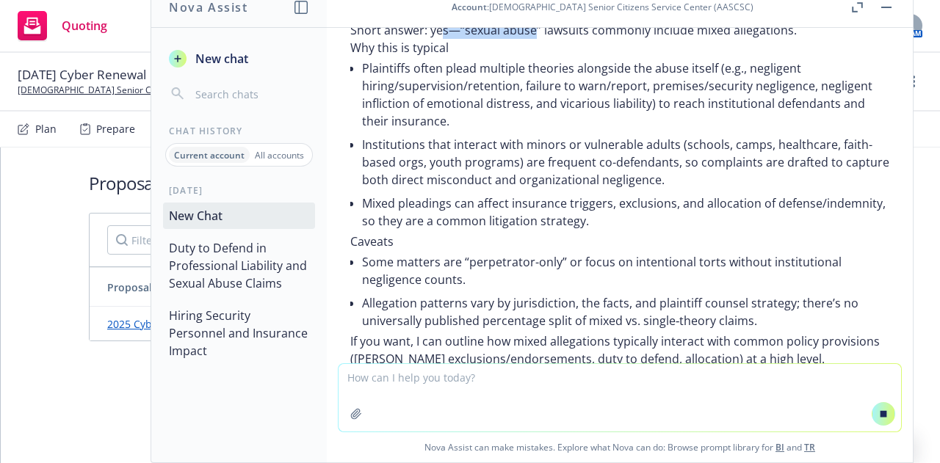
scroll to position [2841, 0]
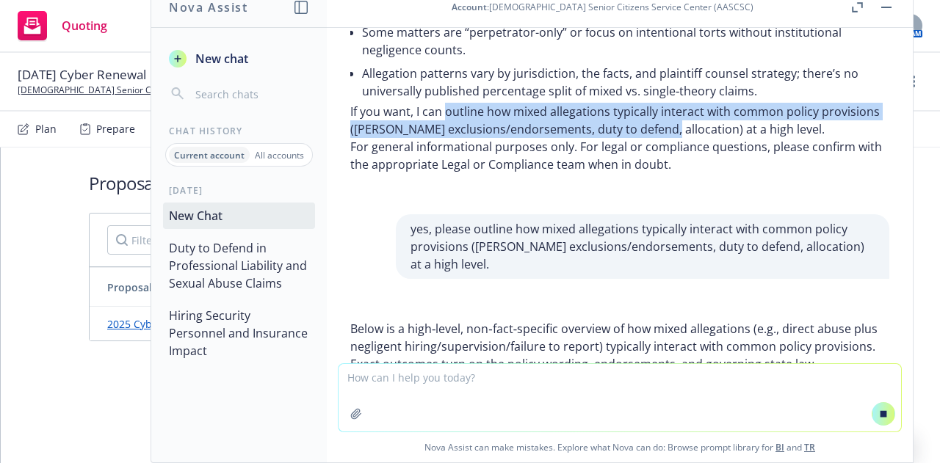
drag, startPoint x: 446, startPoint y: 112, endPoint x: 721, endPoint y: 130, distance: 275.1
click at [721, 130] on p "If you want, I can outline how mixed allegations typically interact with common…" at bounding box center [619, 120] width 539 height 35
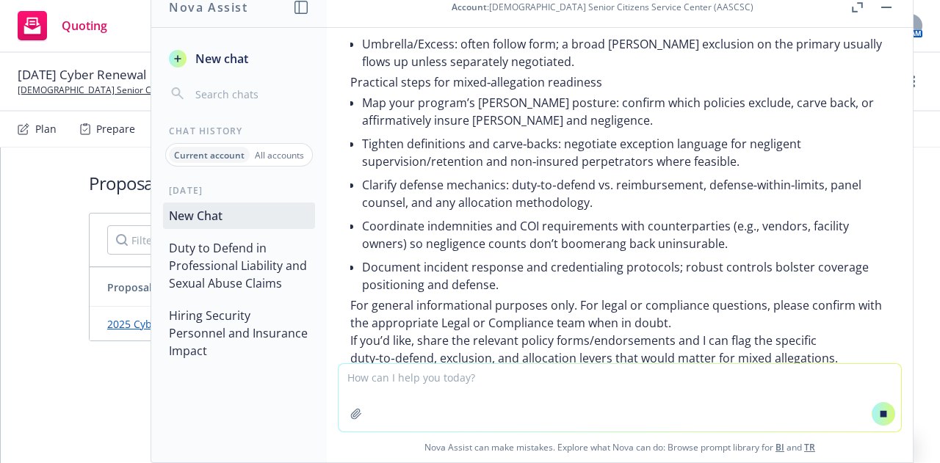
scroll to position [4770, 0]
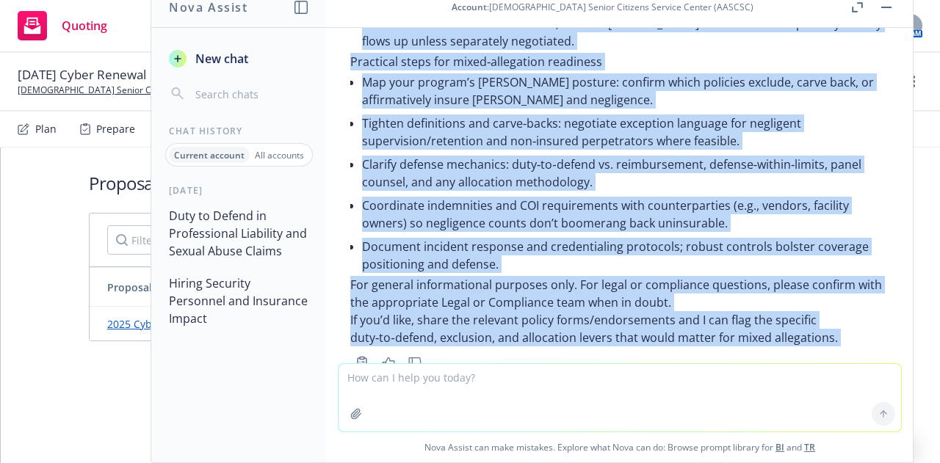
drag, startPoint x: 380, startPoint y: 200, endPoint x: 879, endPoint y: 317, distance: 512.6
click at [879, 317] on div "does duty to defend typically apply for excluded perils in a professional liabi…" at bounding box center [620, 195] width 586 height 335
copy div "Lorem ip d sita‑conse, adi‑elit‑seddoeiu temporin ut lab etdol magnaaliqua (e.a…"
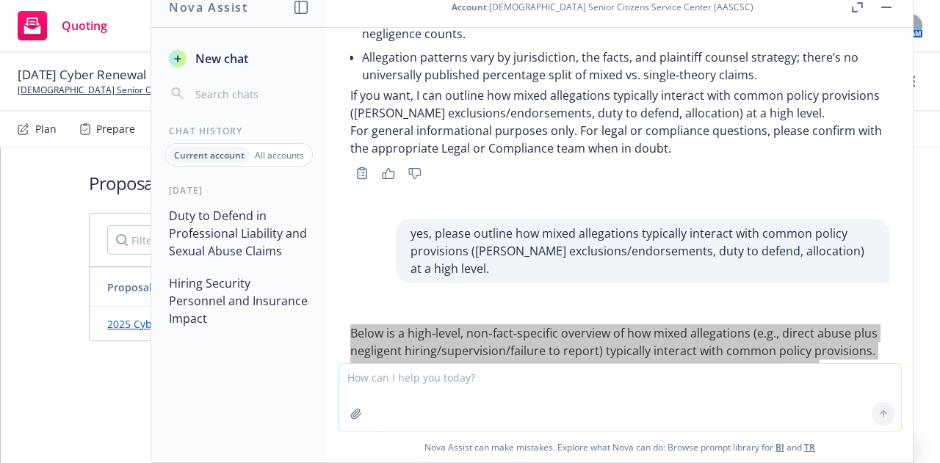
scroll to position [3008, 0]
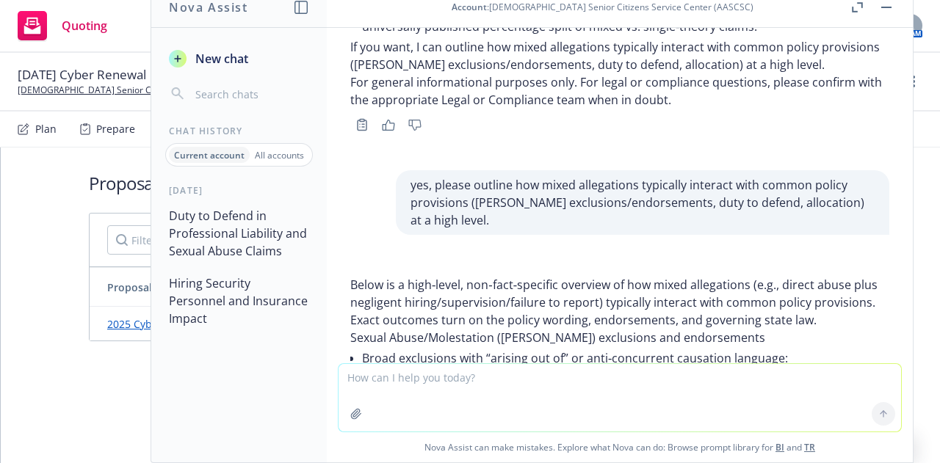
click at [520, 199] on p "yes, please outline how mixed allegations typically interact with common policy…" at bounding box center [642, 202] width 464 height 53
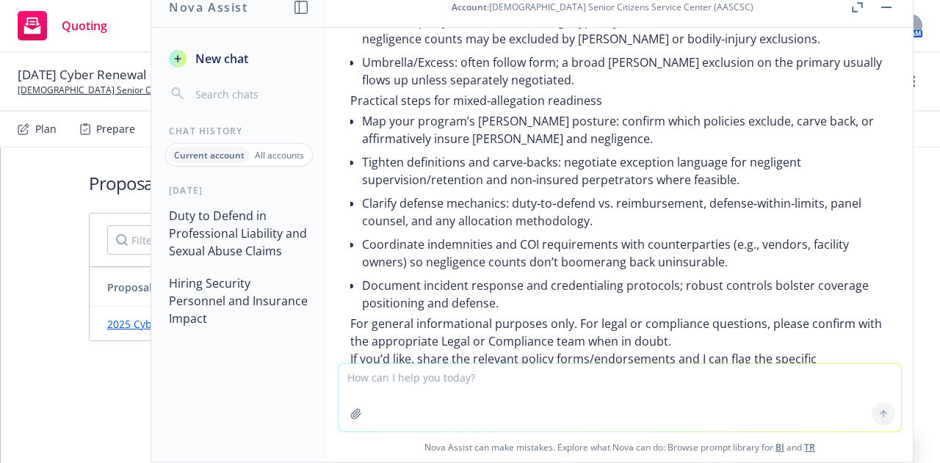
scroll to position [4770, 0]
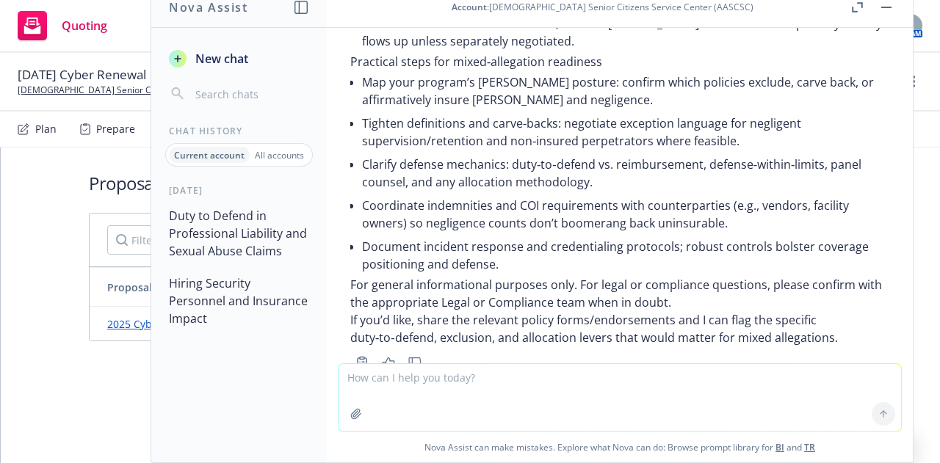
click at [393, 380] on textarea at bounding box center [619, 398] width 562 height 68
type textarea "provide references for this information"
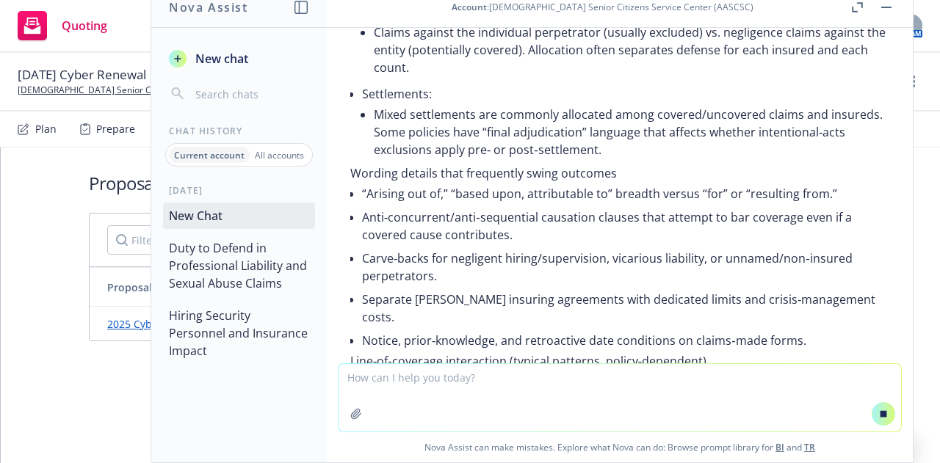
scroll to position [4162, 0]
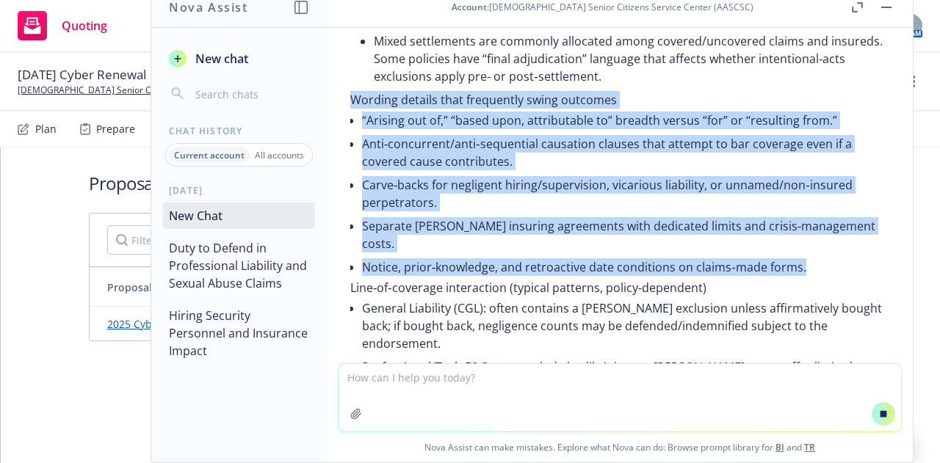
drag, startPoint x: 352, startPoint y: 82, endPoint x: 813, endPoint y: 228, distance: 483.6
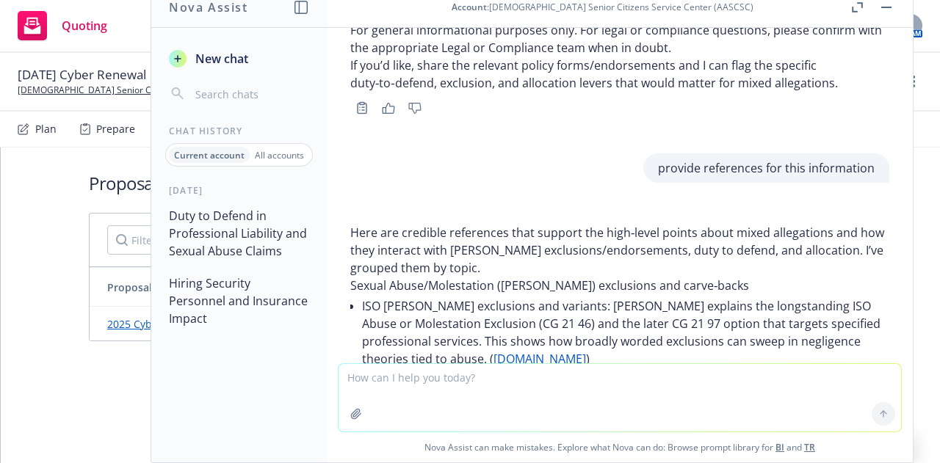
scroll to position [5171, 0]
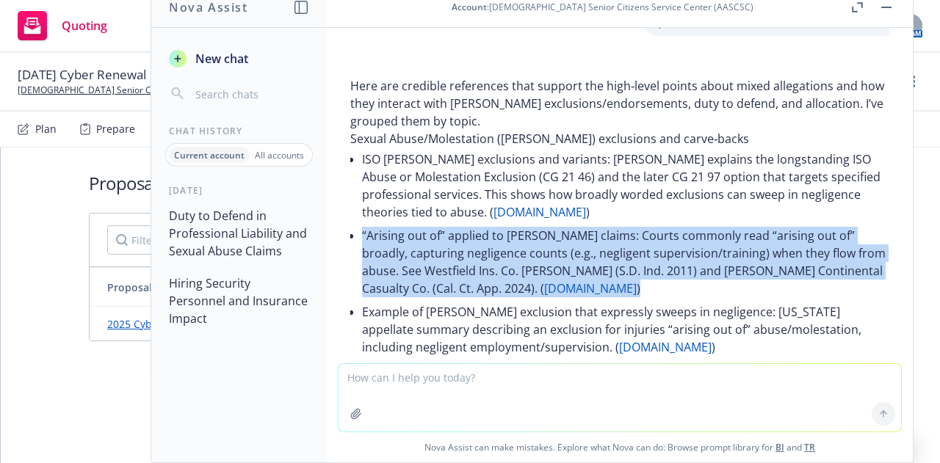
drag, startPoint x: 359, startPoint y: 180, endPoint x: 590, endPoint y: 237, distance: 238.2
copy li "“Arising out of” applied to [PERSON_NAME] claims: Courts commonly read “arising…"
click at [594, 235] on li "“Arising out of” applied to [PERSON_NAME] claims: Courts commonly read “arising…" at bounding box center [625, 262] width 527 height 76
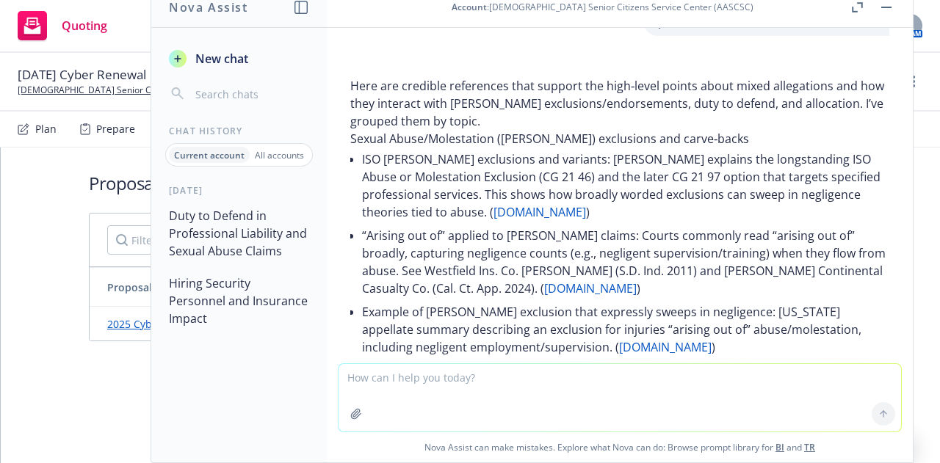
click at [544, 280] on link "[DOMAIN_NAME]" at bounding box center [590, 288] width 92 height 16
drag, startPoint x: 501, startPoint y: 256, endPoint x: 681, endPoint y: 258, distance: 180.6
click at [659, 300] on li "Example of [PERSON_NAME] exclusion that expressly sweeps in negligence: [US_STA…" at bounding box center [625, 329] width 527 height 59
click at [619, 339] on link "[DOMAIN_NAME]" at bounding box center [665, 347] width 92 height 16
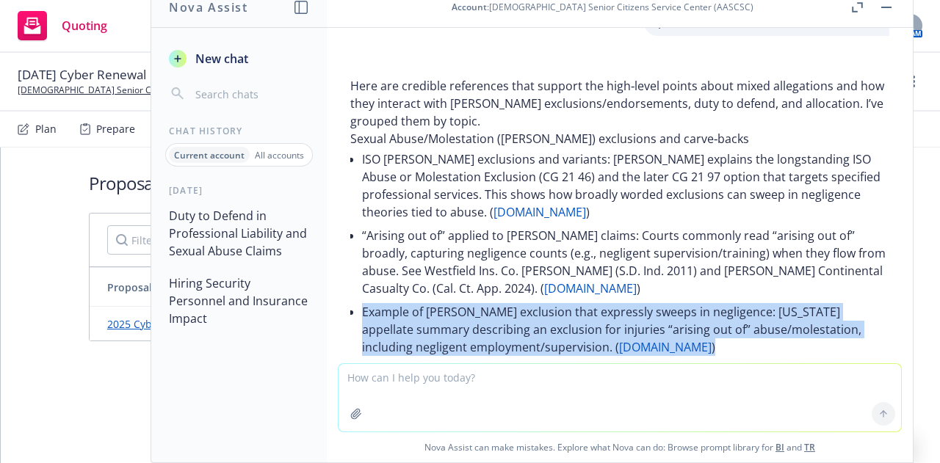
drag, startPoint x: 364, startPoint y: 255, endPoint x: 683, endPoint y: 295, distance: 321.0
click at [683, 300] on li "Example of [PERSON_NAME] exclusion that expressly sweeps in negligence: [US_STA…" at bounding box center [625, 329] width 527 height 59
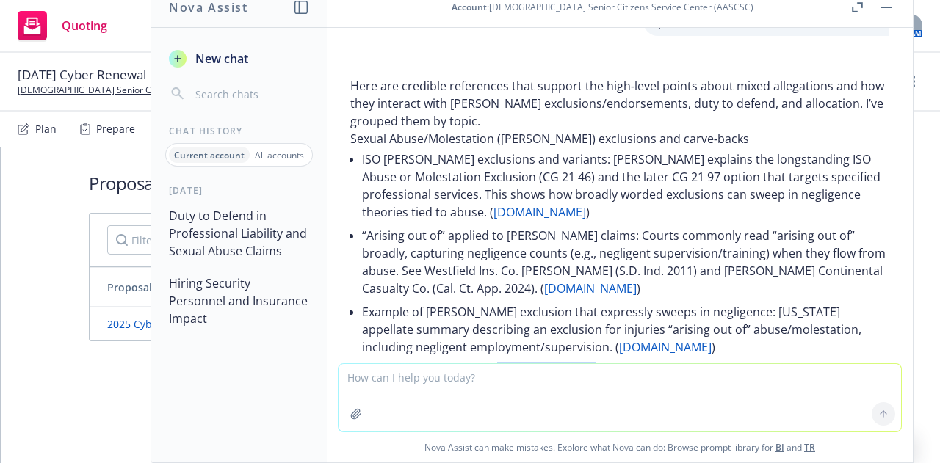
drag, startPoint x: 493, startPoint y: 319, endPoint x: 599, endPoint y: 319, distance: 105.7
click at [598, 359] on li "Breadth and limits of “arising out of”: IRMI discussion on how courts construe …" at bounding box center [625, 388] width 527 height 59
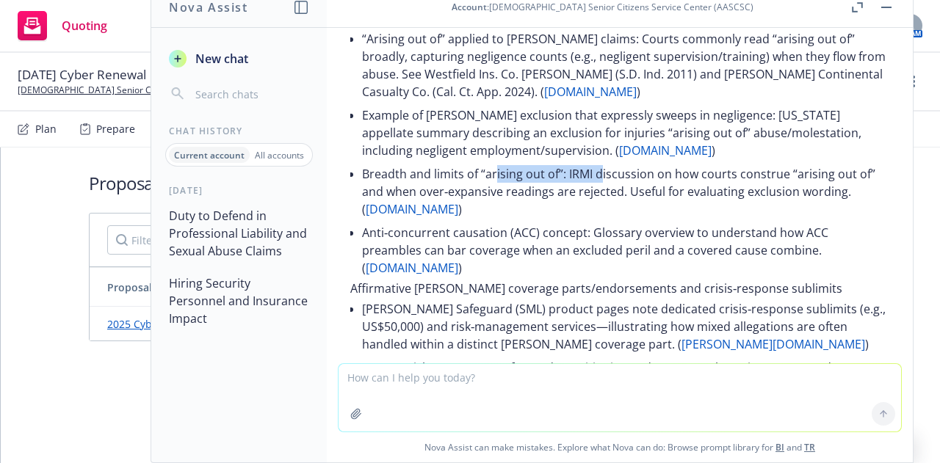
scroll to position [5392, 0]
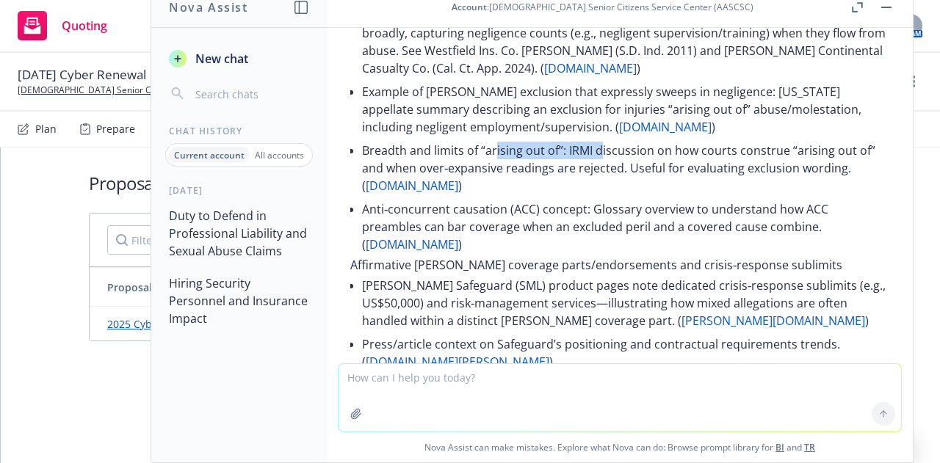
click at [681, 313] on link "[PERSON_NAME][DOMAIN_NAME]" at bounding box center [773, 321] width 184 height 16
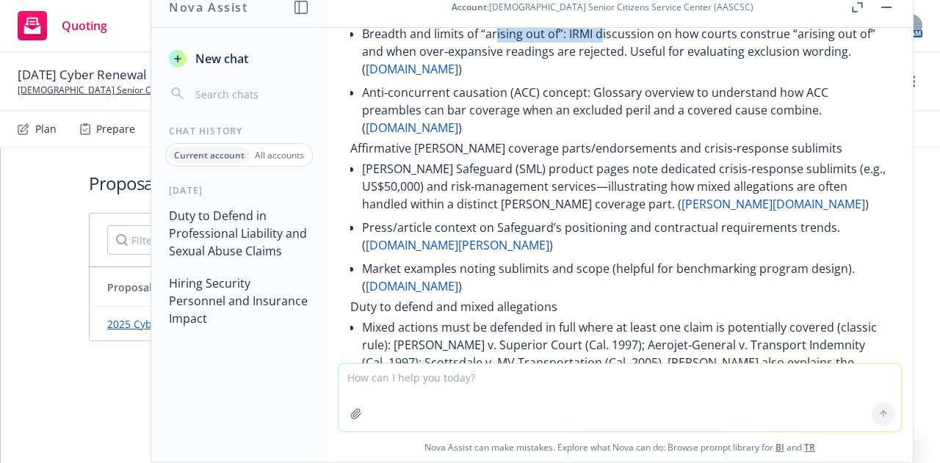
scroll to position [5538, 0]
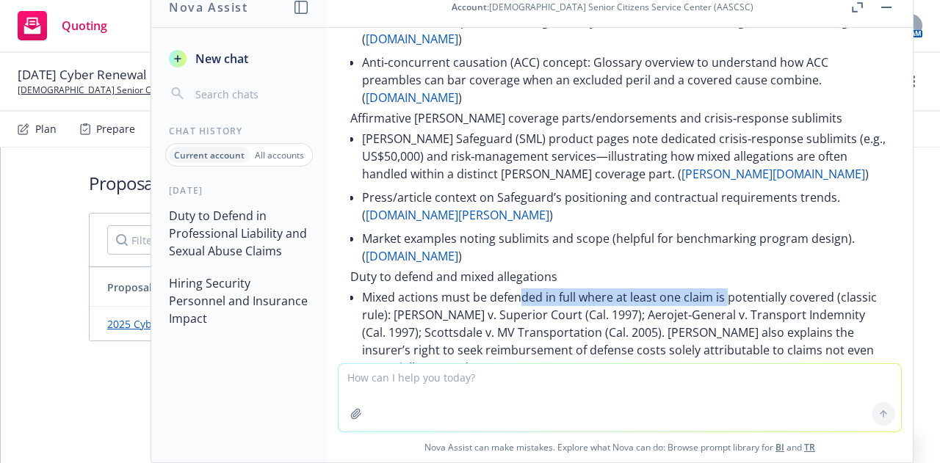
drag, startPoint x: 516, startPoint y: 246, endPoint x: 727, endPoint y: 250, distance: 210.7
click at [727, 286] on li "Mixed actions must be defended in full where at least one claim is potentially …" at bounding box center [625, 333] width 527 height 94
click at [498, 360] on link "[DOMAIN_NAME]" at bounding box center [524, 368] width 92 height 16
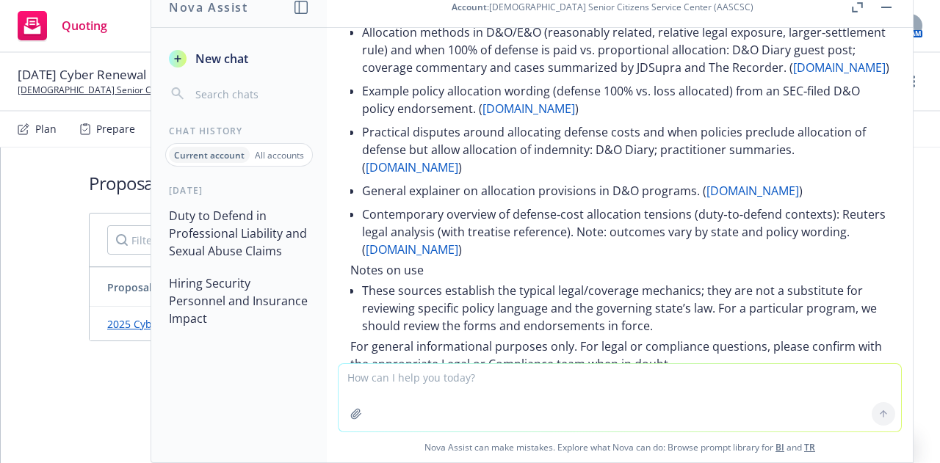
scroll to position [5979, 0]
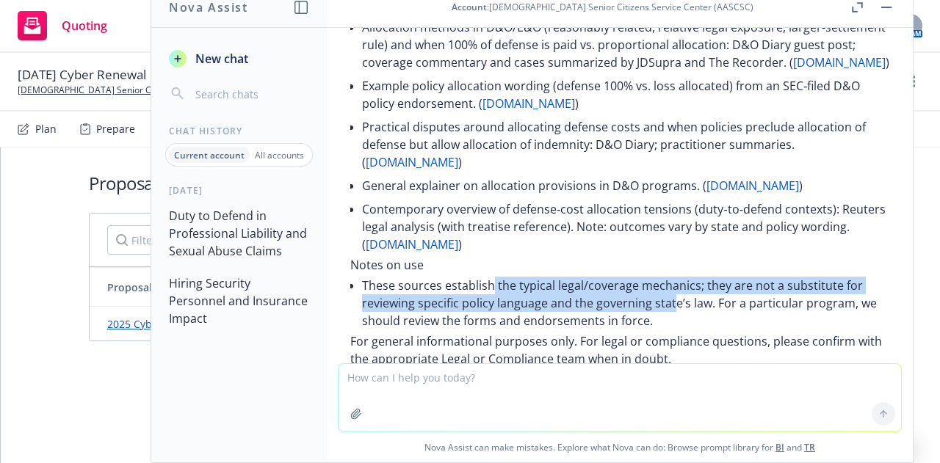
drag, startPoint x: 488, startPoint y: 249, endPoint x: 674, endPoint y: 271, distance: 187.0
click at [674, 274] on li "These sources establish the typical legal/coverage mechanics; they are not a su…" at bounding box center [625, 303] width 527 height 59
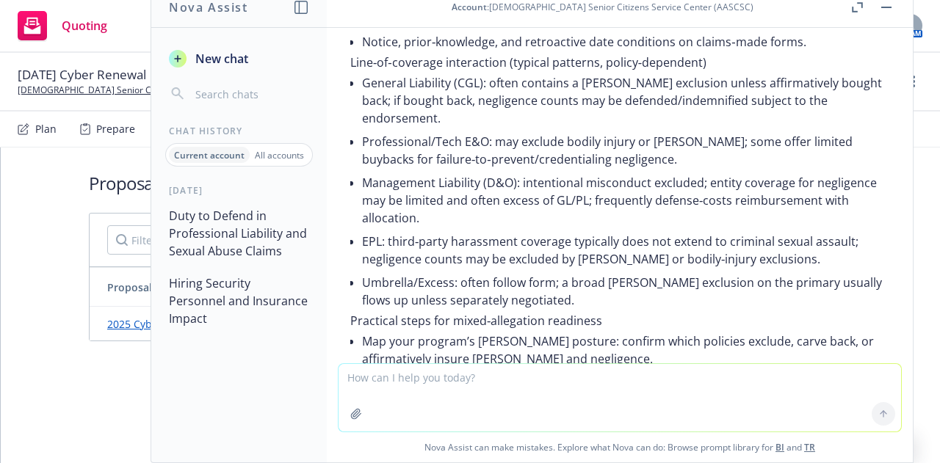
scroll to position [4217, 0]
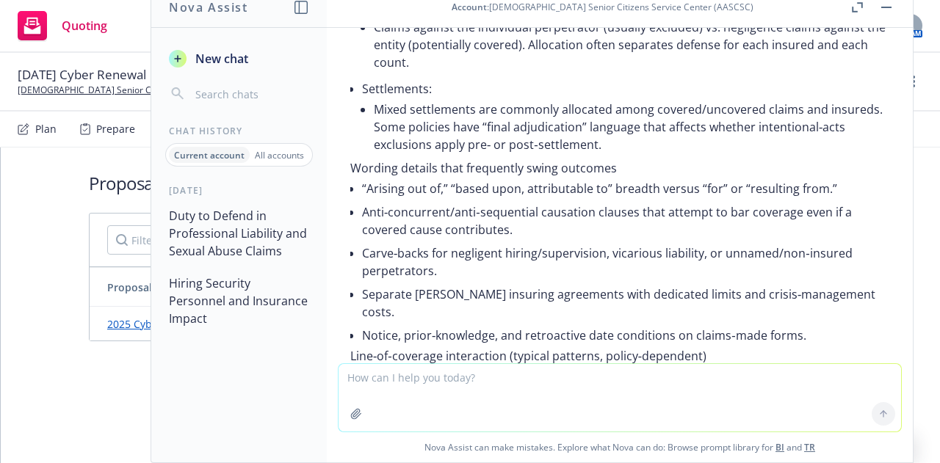
click at [358, 413] on button "button" at bounding box center [355, 413] width 23 height 23
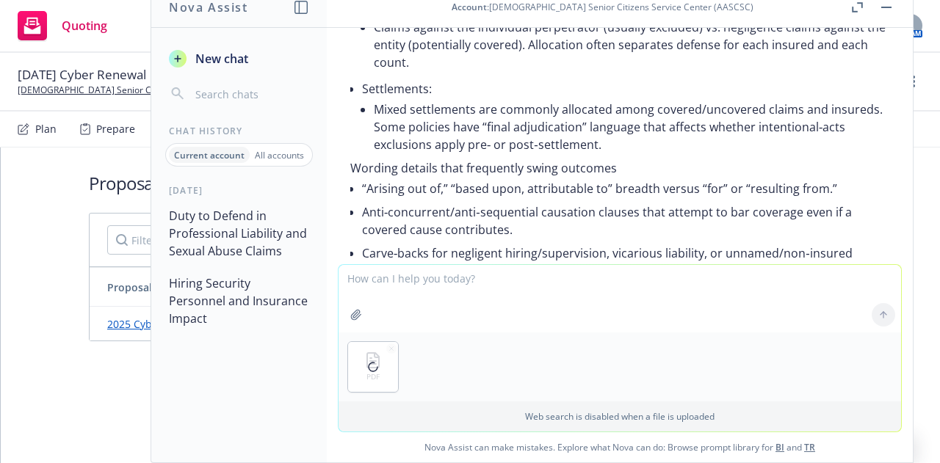
click at [393, 280] on textarea at bounding box center [619, 299] width 562 height 68
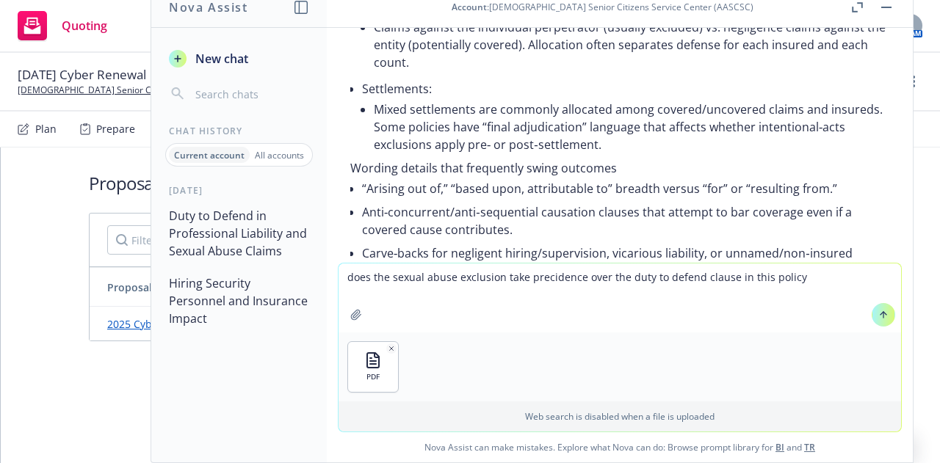
click at [534, 280] on textarea "does the sexual abuse exclusion take precidence over the duty to defend clause …" at bounding box center [619, 298] width 562 height 69
type textarea "does the sexual abuse exclusion take precedence over the duty to defend clause …"
click at [794, 286] on textarea "does the sexual abuse exclusion take precedence over the duty to defend clause …" at bounding box center [619, 298] width 562 height 69
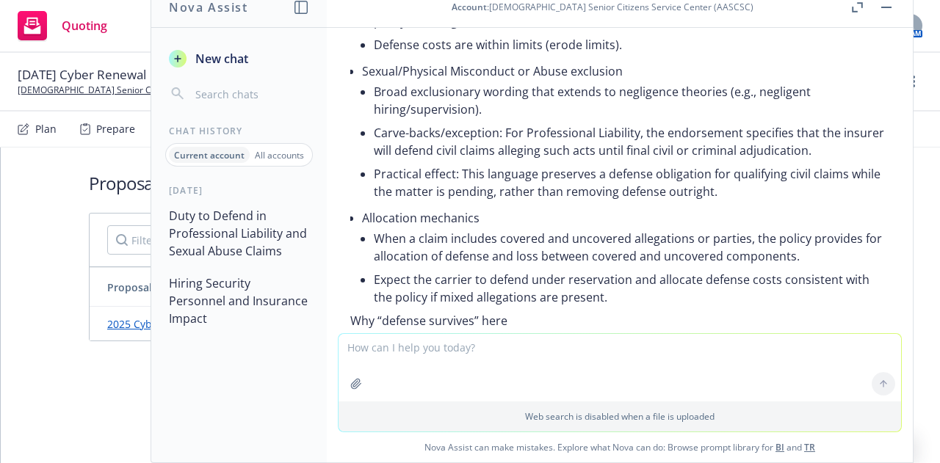
scroll to position [6404, 0]
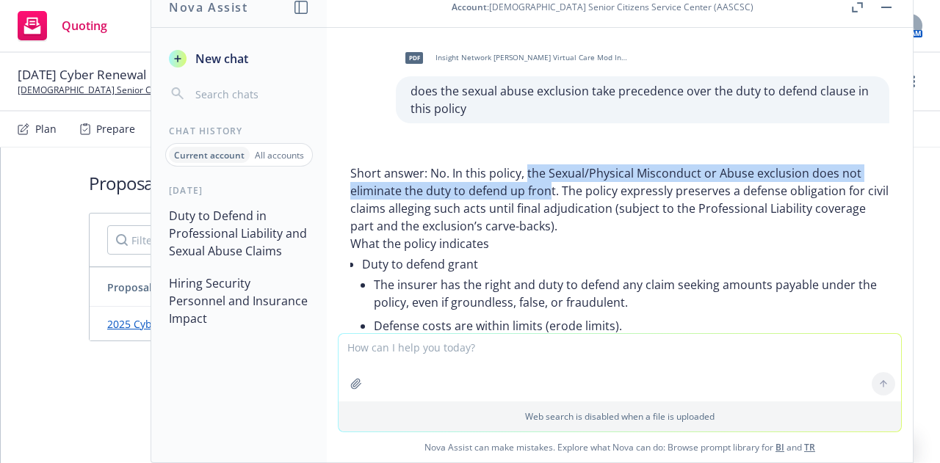
drag, startPoint x: 525, startPoint y: 137, endPoint x: 546, endPoint y: 150, distance: 25.1
click at [546, 164] on p "Short answer: No. In this policy, the Sexual/Physical Misconduct or Abuse exclu…" at bounding box center [619, 199] width 539 height 70
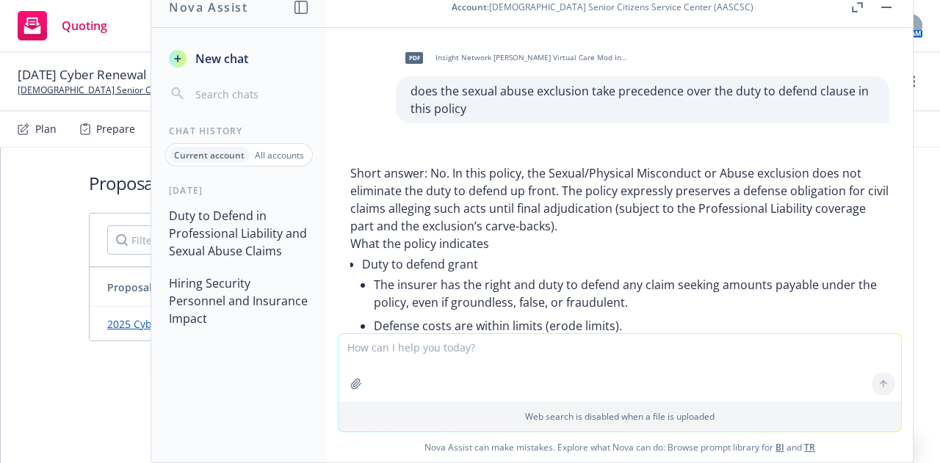
click at [603, 164] on p "Short answer: No. In this policy, the Sexual/Physical Misconduct or Abuse exclu…" at bounding box center [619, 199] width 539 height 70
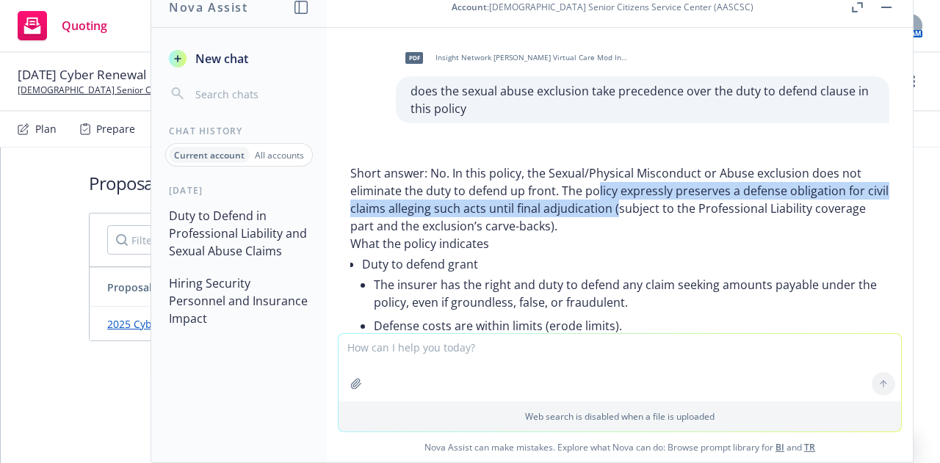
drag, startPoint x: 594, startPoint y: 155, endPoint x: 639, endPoint y: 170, distance: 47.1
click at [639, 170] on p "Short answer: No. In this policy, the Sexual/Physical Misconduct or Abuse exclu…" at bounding box center [619, 199] width 539 height 70
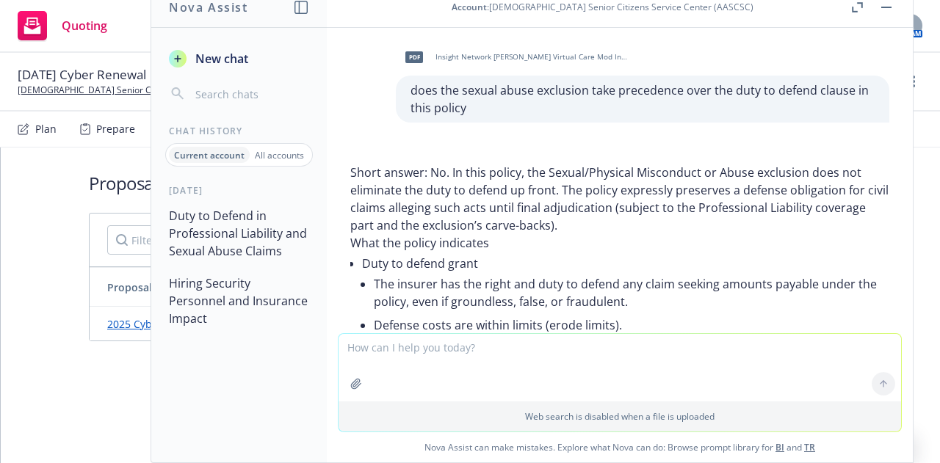
click at [471, 272] on li "The insurer has the right and duty to defend any claim seeking amounts payable …" at bounding box center [631, 292] width 515 height 41
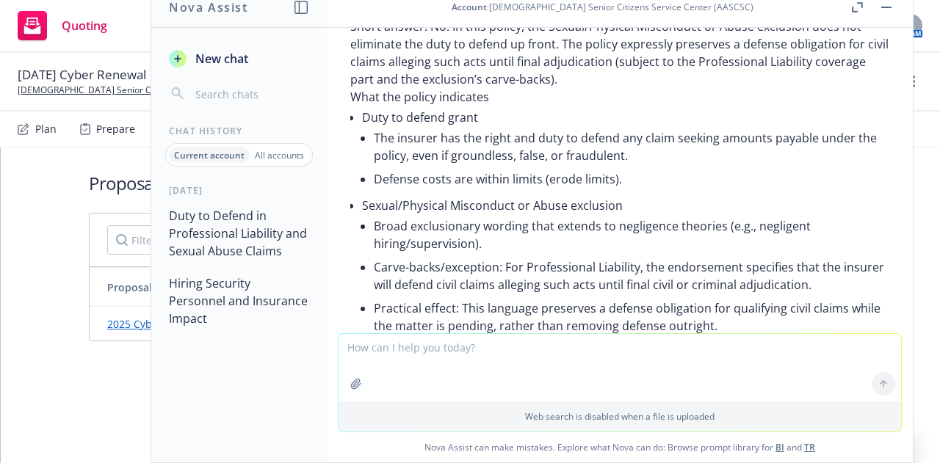
scroll to position [6551, 0]
drag, startPoint x: 452, startPoint y: 190, endPoint x: 692, endPoint y: 187, distance: 240.1
click at [692, 214] on li "Broad exclusionary wording that extends to negligence theories (e.g., negligent…" at bounding box center [631, 234] width 515 height 41
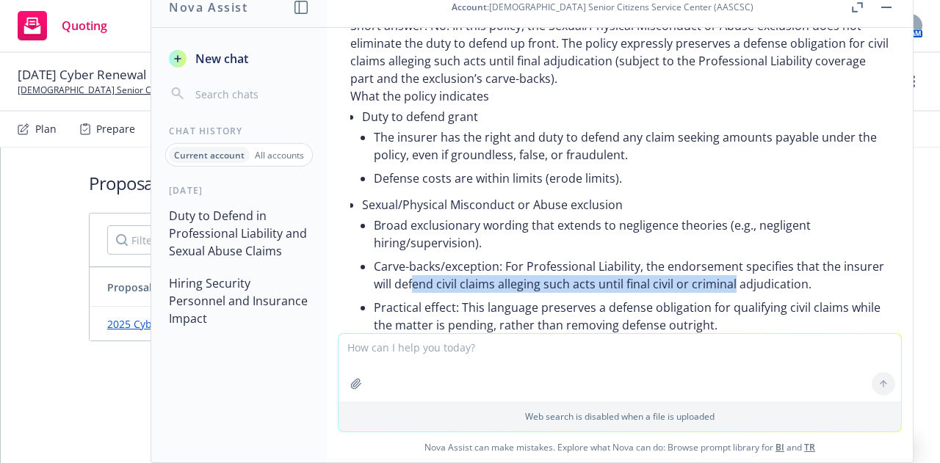
drag, startPoint x: 454, startPoint y: 246, endPoint x: 774, endPoint y: 249, distance: 320.1
click at [774, 255] on li "Carve-backs/exception: For Professional Liability, the endorsement specifies th…" at bounding box center [631, 275] width 515 height 41
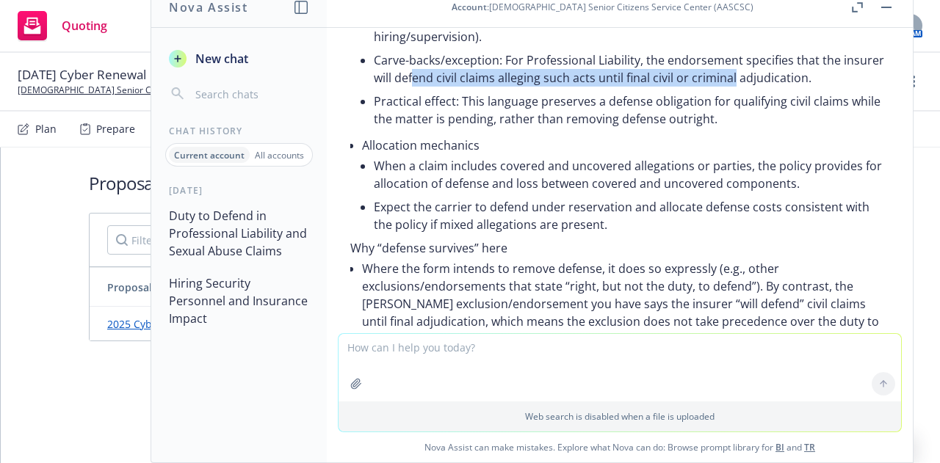
scroll to position [6772, 0]
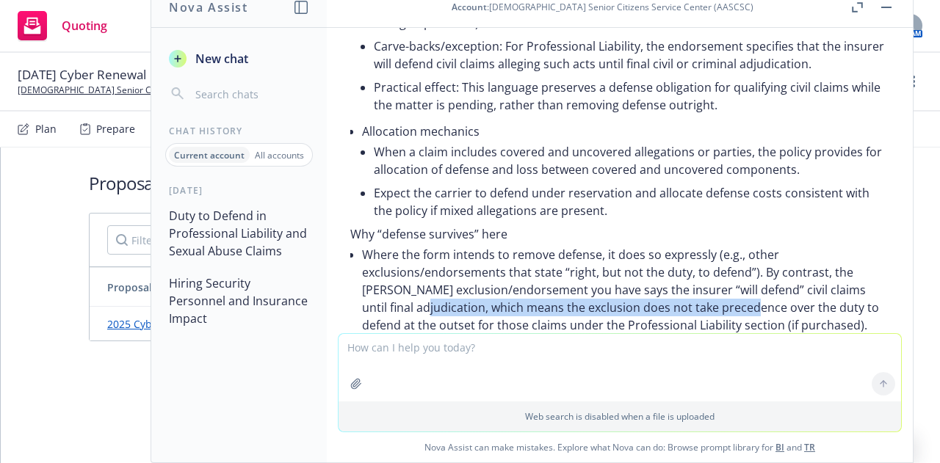
drag, startPoint x: 429, startPoint y: 272, endPoint x: 758, endPoint y: 269, distance: 328.1
click at [758, 269] on li "Where the form intends to remove defense, it does so expressly (e.g., other exc…" at bounding box center [625, 290] width 527 height 94
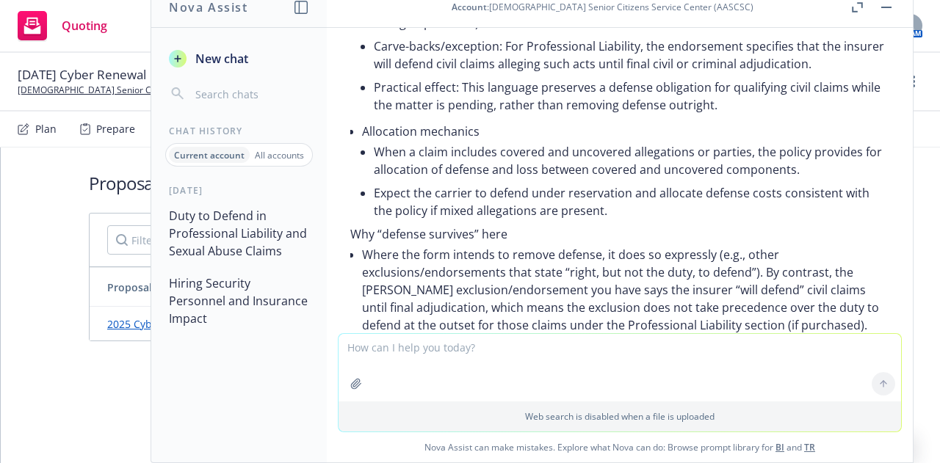
click at [399, 258] on li "Where the form intends to remove defense, it does so expressly (e.g., other exc…" at bounding box center [625, 290] width 527 height 94
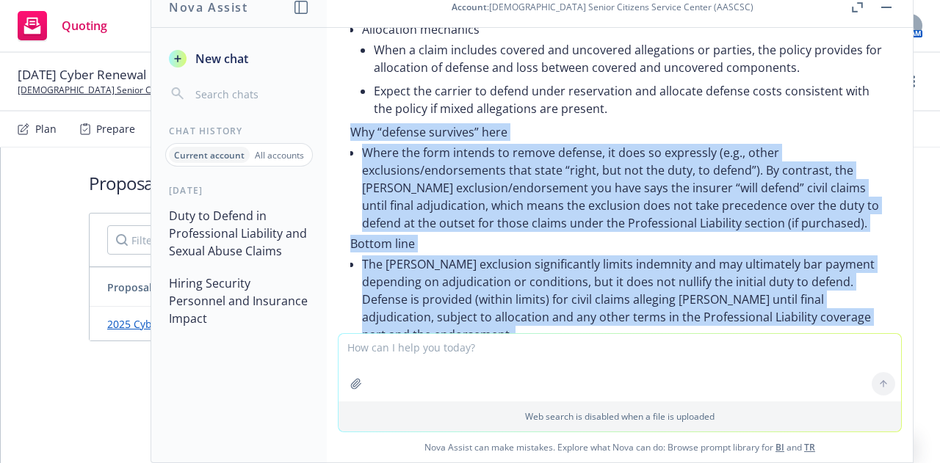
scroll to position [6913, 0]
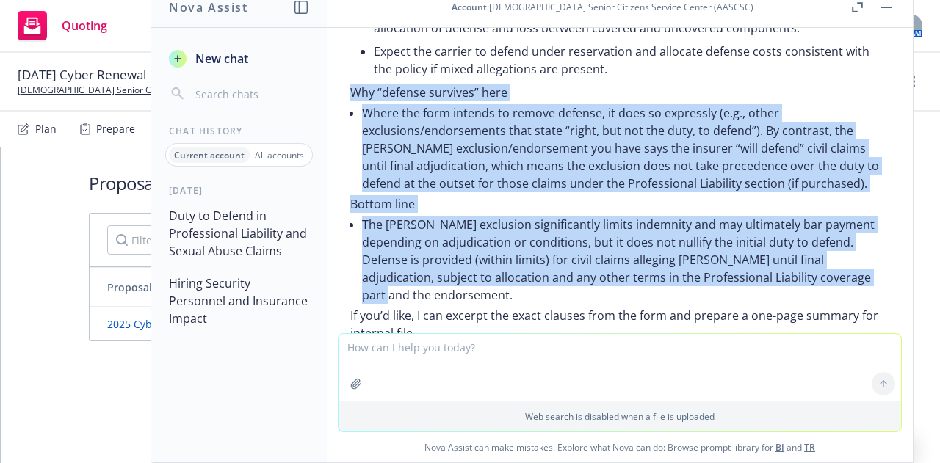
drag, startPoint x: 352, startPoint y: 123, endPoint x: 455, endPoint y: 266, distance: 176.6
click at [455, 266] on div "Short answer: No. In this policy, the Sexual/Physical Misconduct or Abuse exclu…" at bounding box center [619, 16] width 539 height 722
click at [455, 266] on li "The [PERSON_NAME] exclusion significantly limits indemnity and may ultimately b…" at bounding box center [625, 260] width 527 height 94
copy div "Why “defense survives” here Where the form intends to remove defense, it does s…"
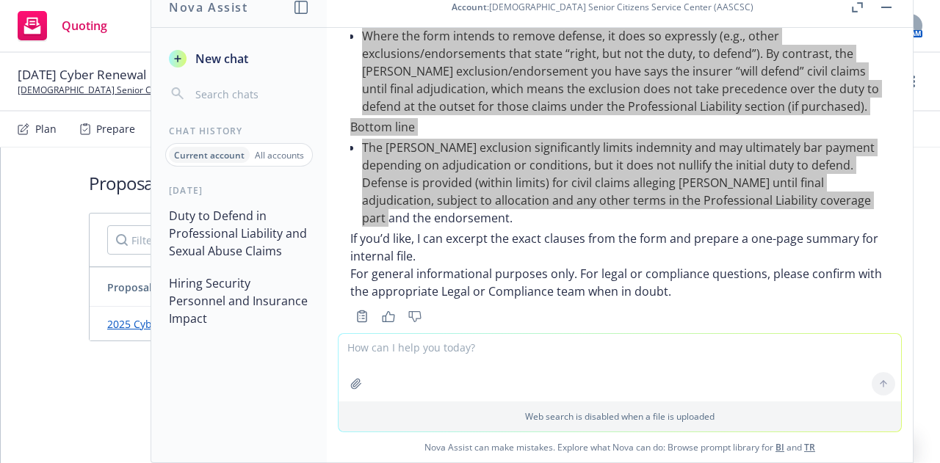
scroll to position [6992, 0]
